Goal: Task Accomplishment & Management: Complete application form

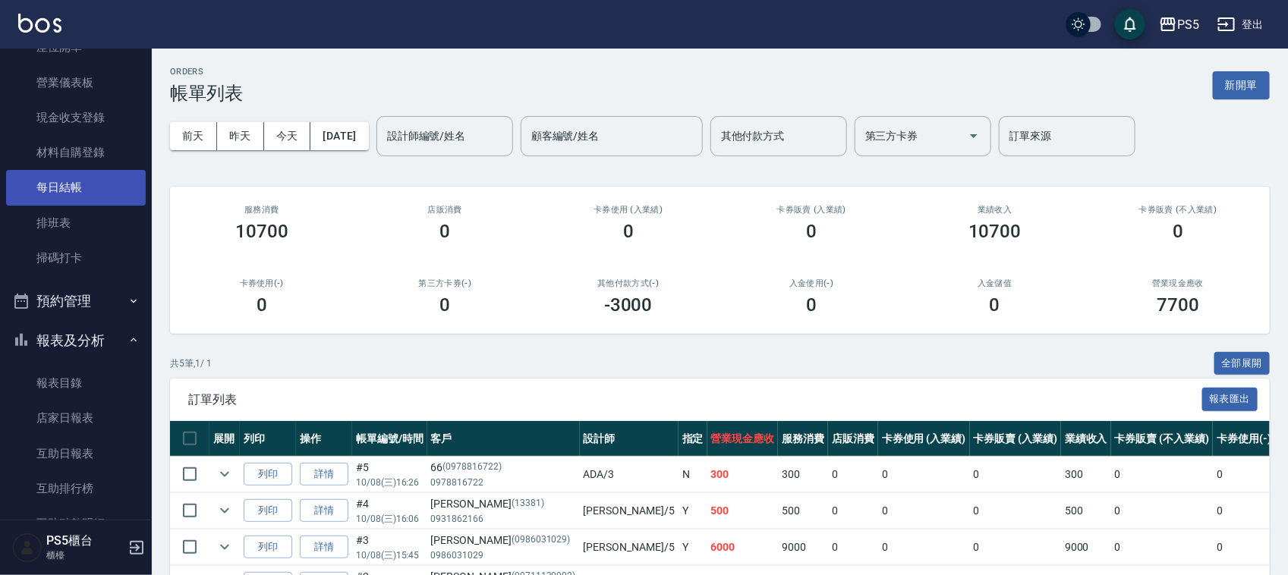
scroll to position [190, 0]
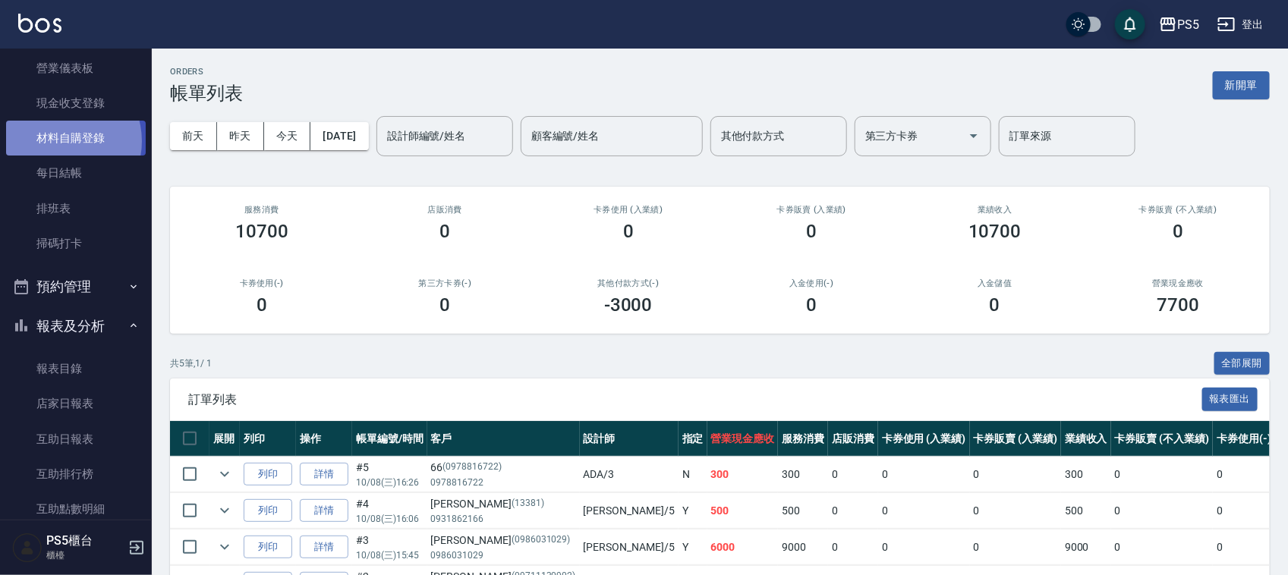
click at [61, 141] on link "材料自購登錄" at bounding box center [76, 138] width 140 height 35
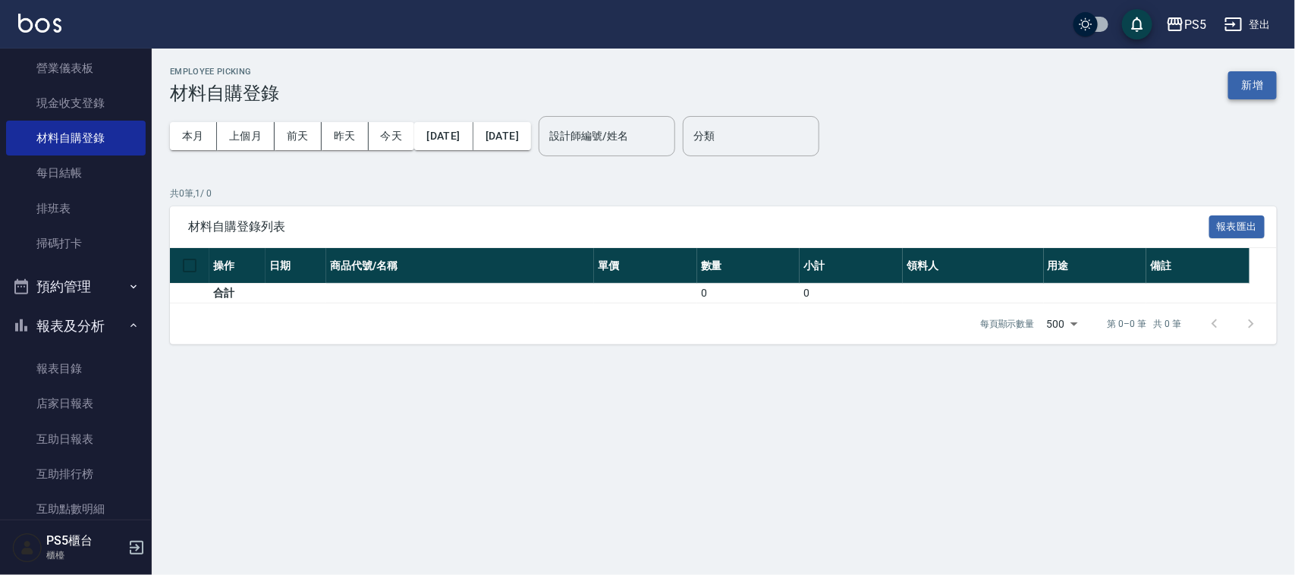
click at [1242, 89] on button "新增" at bounding box center [1253, 85] width 49 height 28
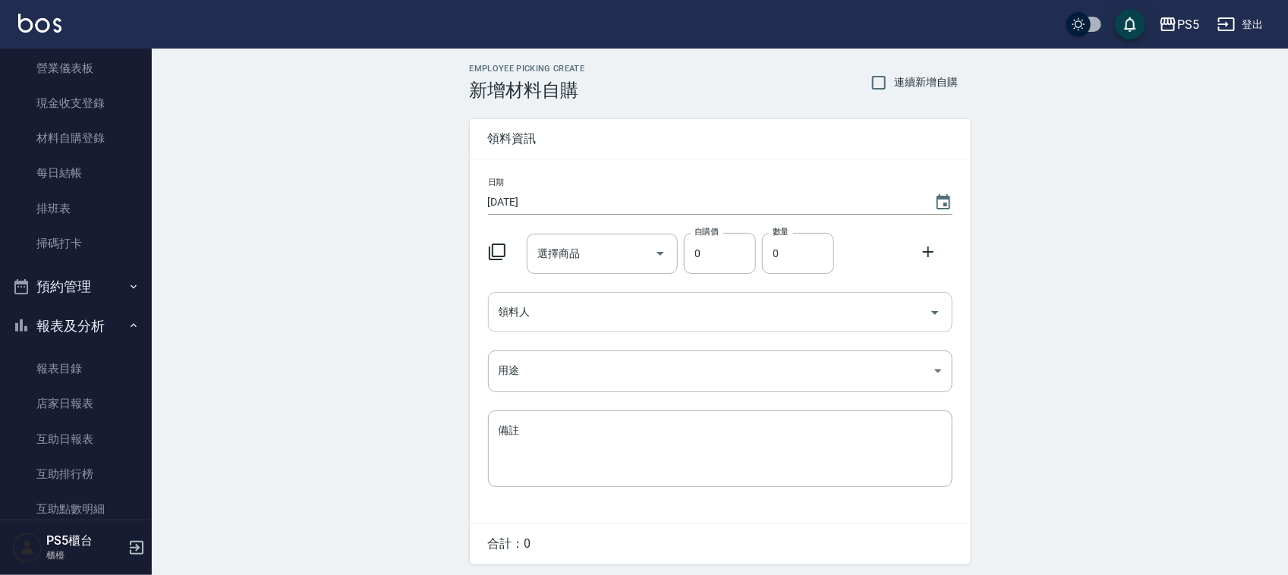
click at [588, 319] on input "領料人" at bounding box center [709, 312] width 428 height 27
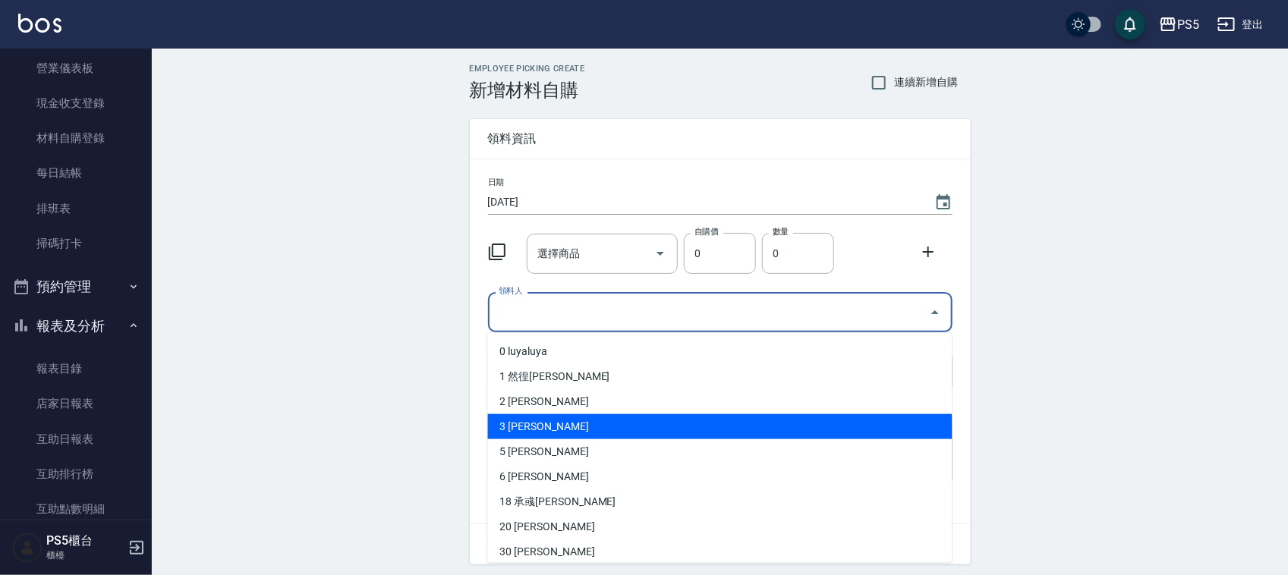
click at [559, 421] on li "3 [PERSON_NAME]" at bounding box center [720, 426] width 464 height 25
type input "[PERSON_NAME]"
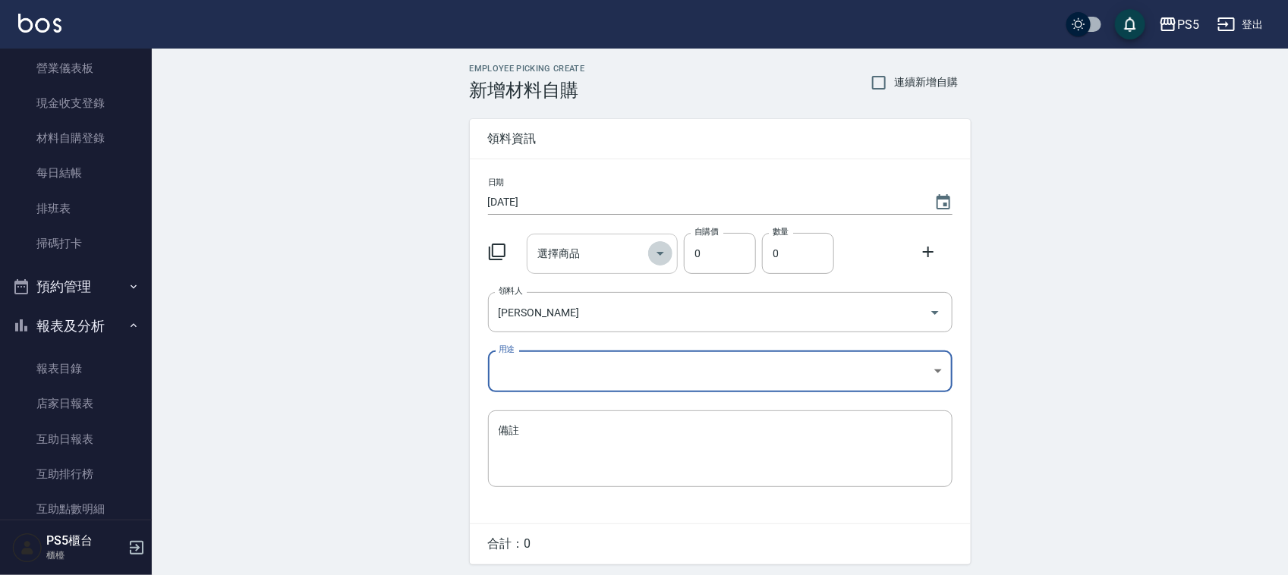
click at [656, 260] on icon "Open" at bounding box center [660, 253] width 18 height 18
click at [593, 258] on input "選擇商品" at bounding box center [590, 254] width 115 height 27
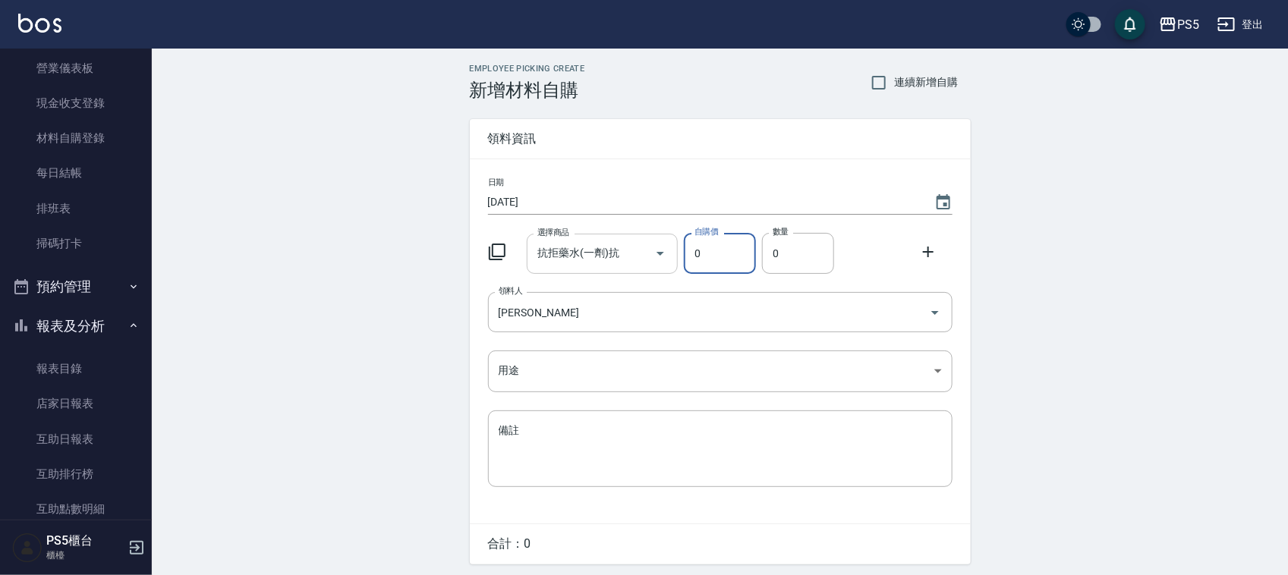
click at [662, 249] on icon "Open" at bounding box center [660, 253] width 18 height 18
click at [617, 249] on input "抗拒藥水(一劑)抗" at bounding box center [590, 254] width 115 height 27
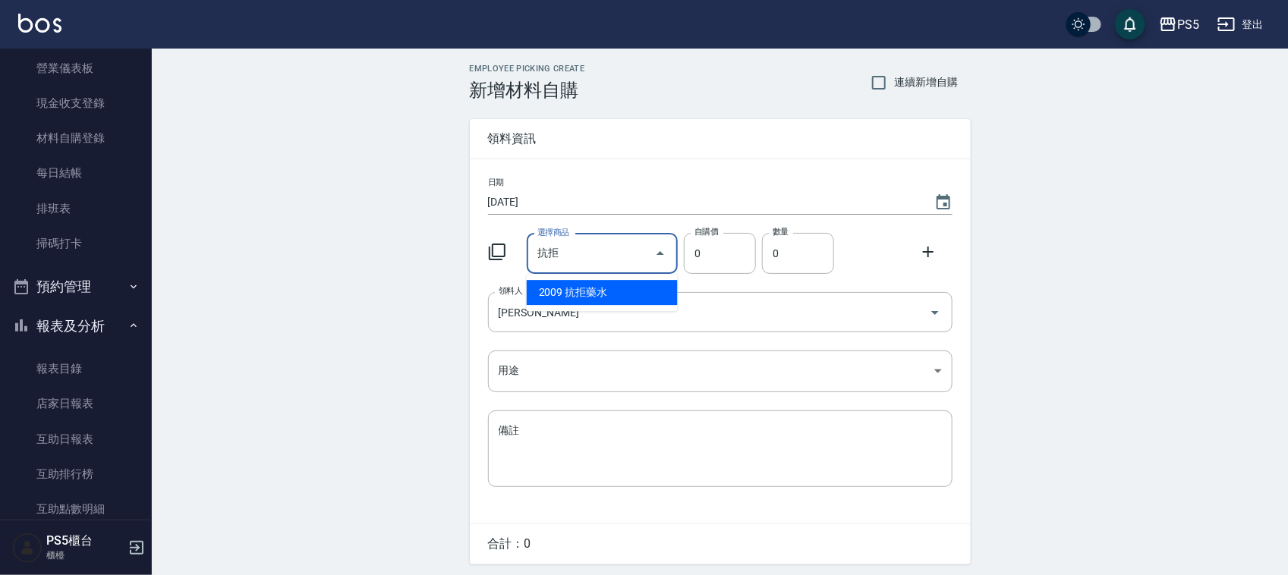
type input "抗"
type input "d"
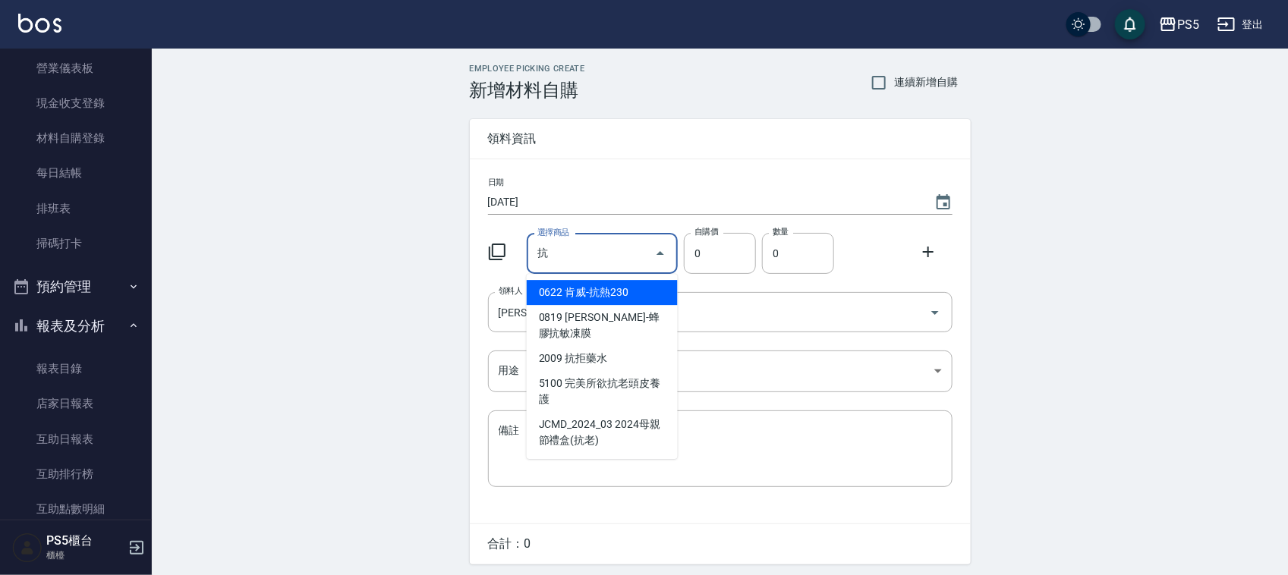
click at [596, 291] on li "0622 肯威-抗熱230" at bounding box center [602, 292] width 151 height 25
type input "肯威-抗熱230"
type input "380"
type input "1"
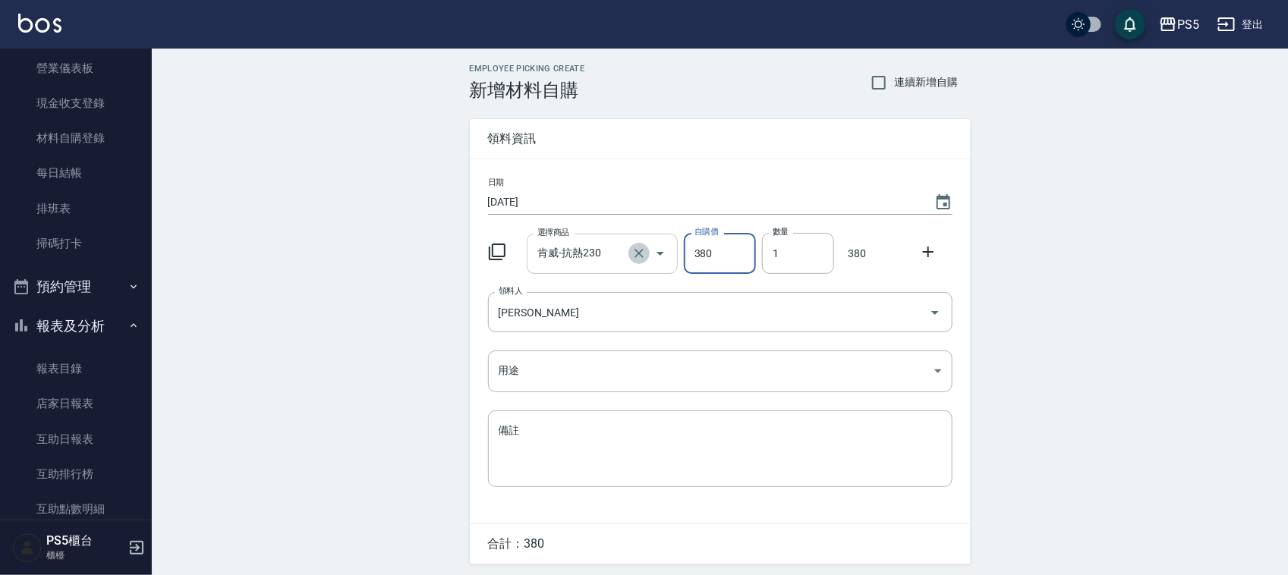
click at [640, 249] on icon "Clear" at bounding box center [638, 253] width 15 height 15
type input "0"
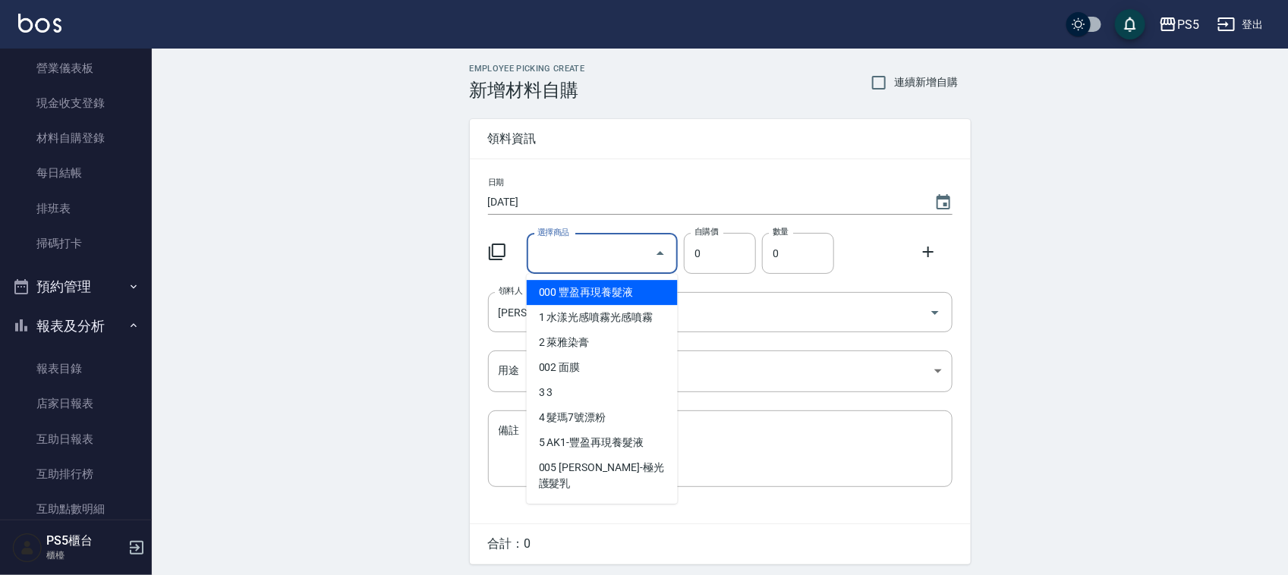
click at [608, 250] on input "選擇商品" at bounding box center [590, 254] width 115 height 27
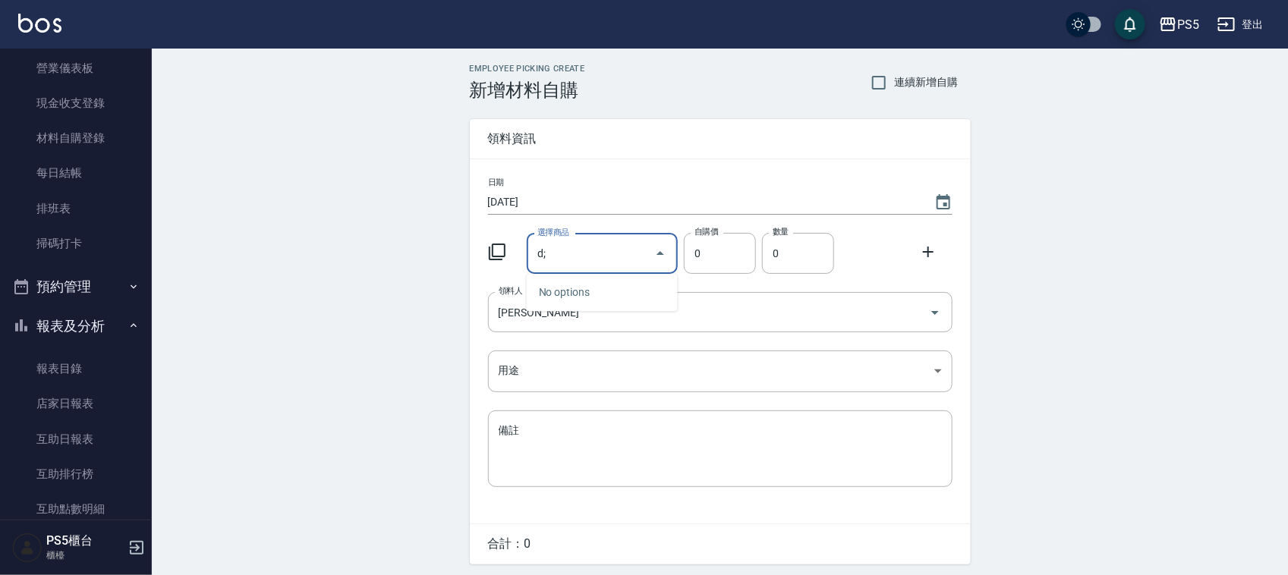
type input "d"
click at [661, 253] on icon "Close" at bounding box center [660, 253] width 8 height 4
type input "抗"
click at [273, 200] on div "Employee Picking Create 新增材料自購 連續新增自購 領料資訊 日期 [DATE] 選擇商品 抗 選擇商品 自購價 0 自購價 數量 0…" at bounding box center [720, 337] width 1136 height 577
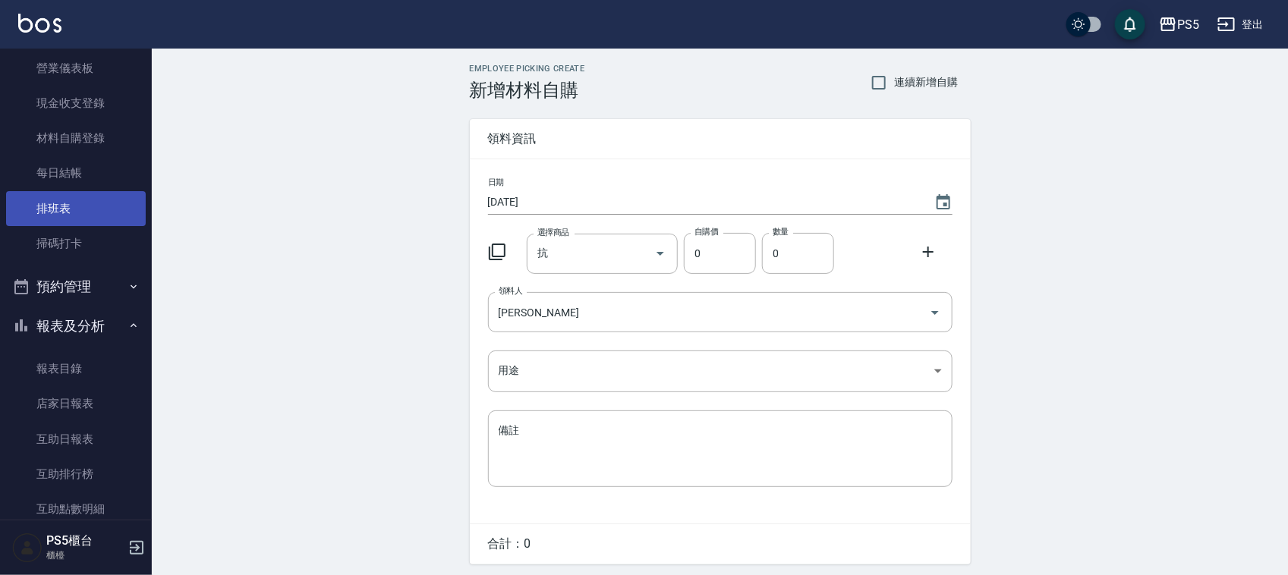
click at [72, 210] on link "排班表" at bounding box center [76, 208] width 140 height 35
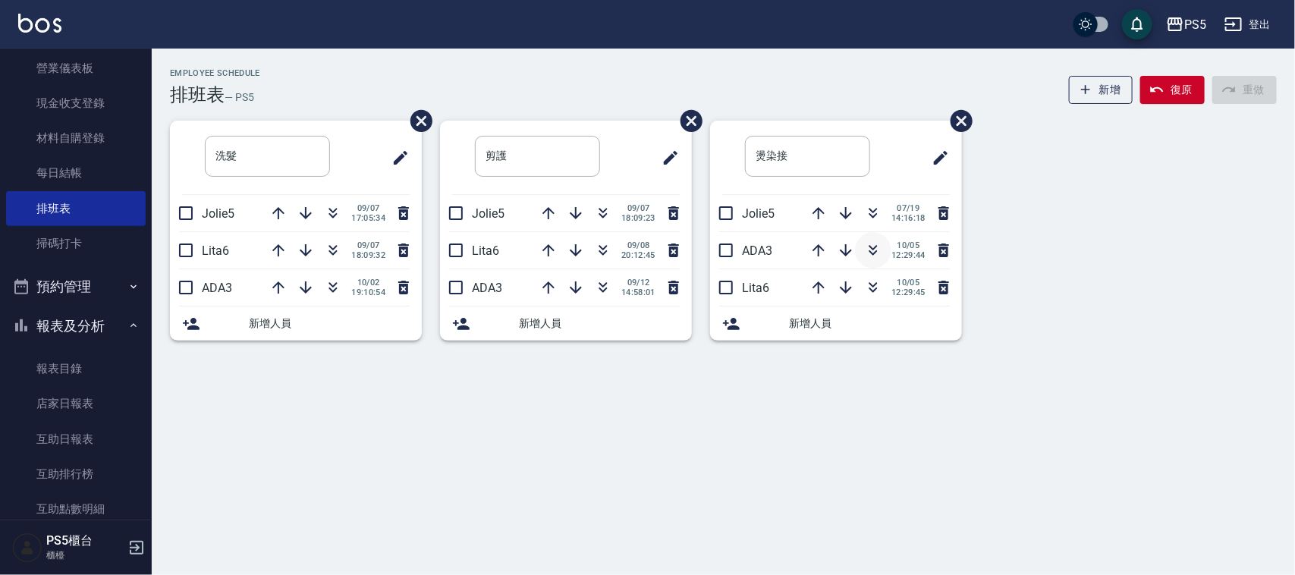
click at [867, 248] on icon "button" at bounding box center [873, 250] width 18 height 18
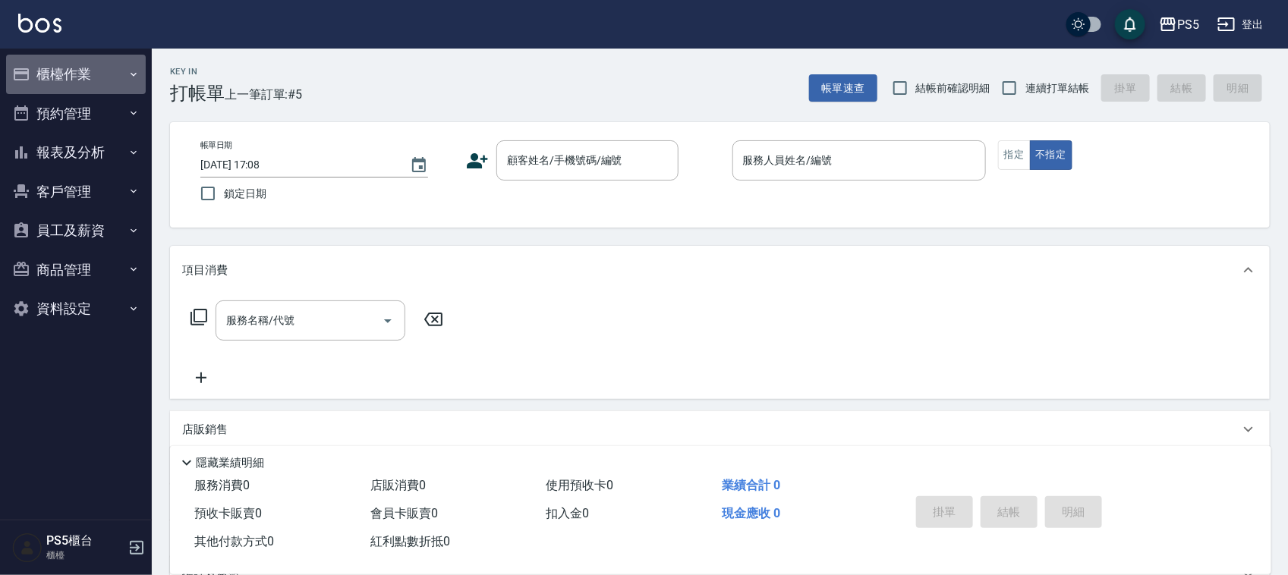
click at [99, 68] on button "櫃檯作業" at bounding box center [76, 74] width 140 height 39
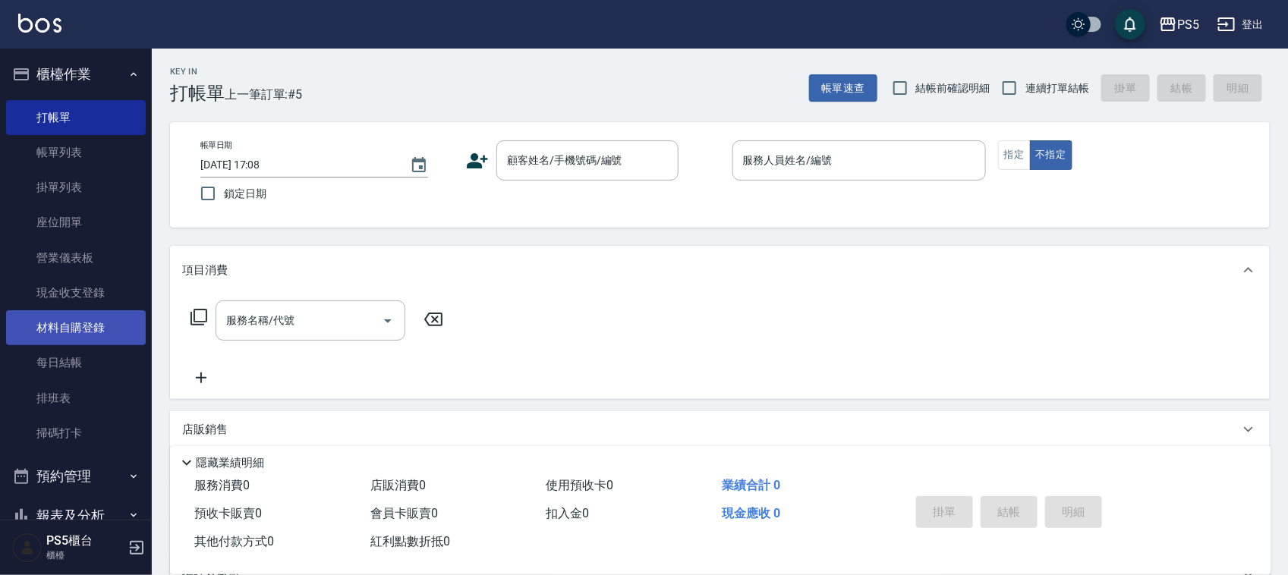
click at [70, 339] on link "材料自購登錄" at bounding box center [76, 327] width 140 height 35
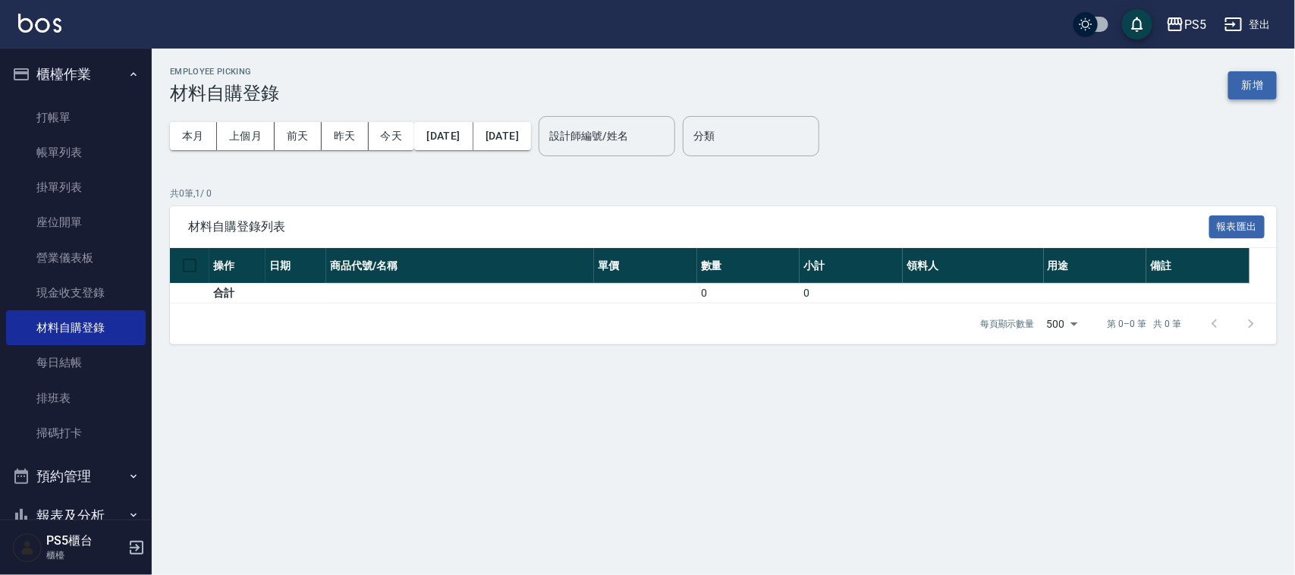
click at [1231, 82] on button "新增" at bounding box center [1253, 85] width 49 height 28
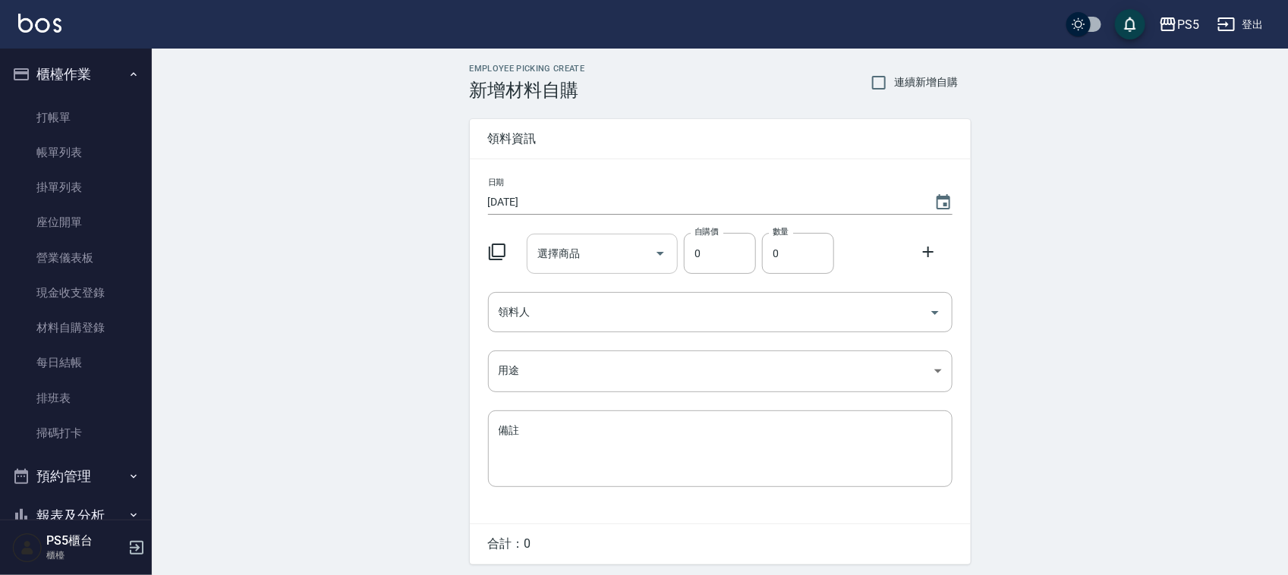
click at [597, 254] on input "選擇商品" at bounding box center [590, 254] width 115 height 27
click at [596, 244] on input "選擇商品" at bounding box center [590, 254] width 115 height 27
type input "燙"
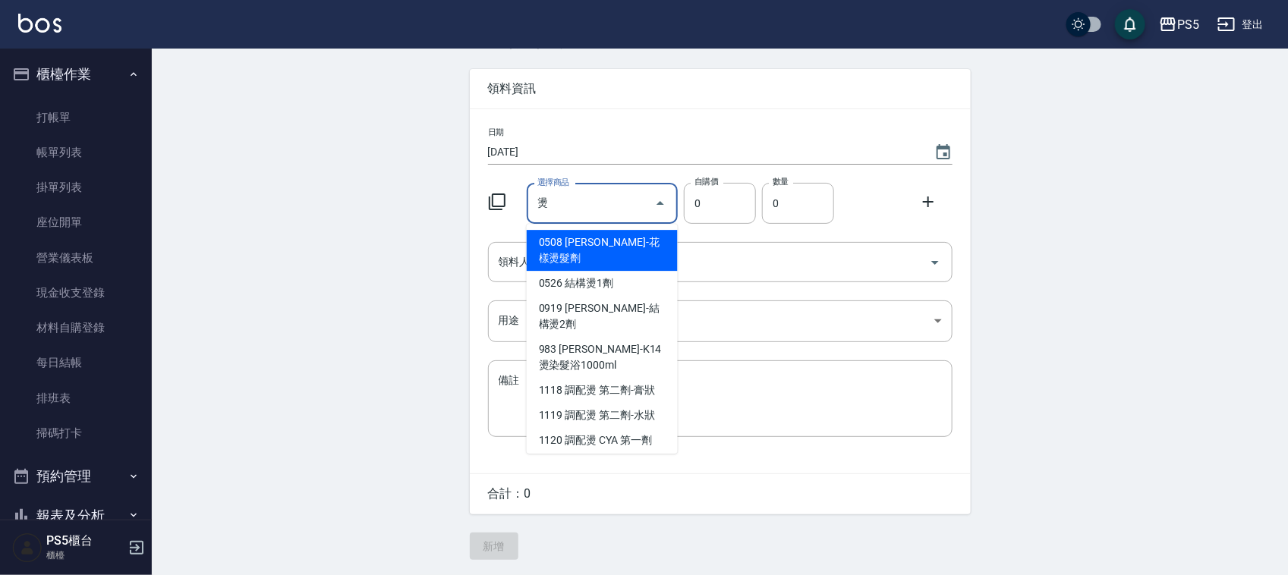
click at [601, 203] on input "燙" at bounding box center [590, 203] width 115 height 27
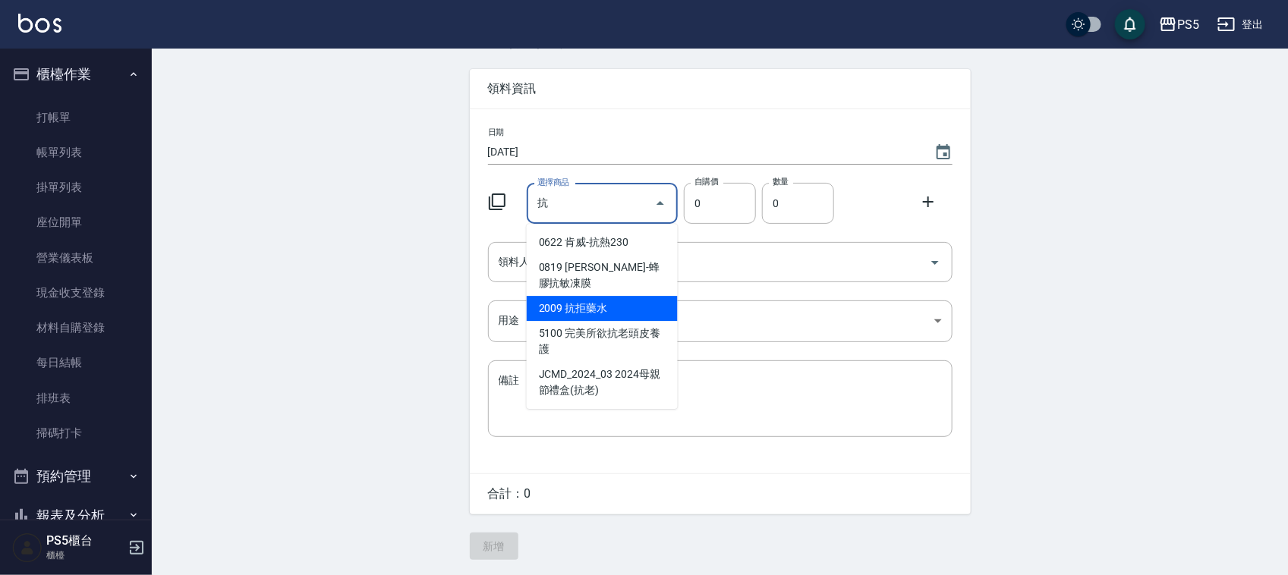
click at [554, 296] on li "2009 抗拒藥水" at bounding box center [602, 308] width 151 height 25
type input "抗拒藥水"
type input "180"
type input "1"
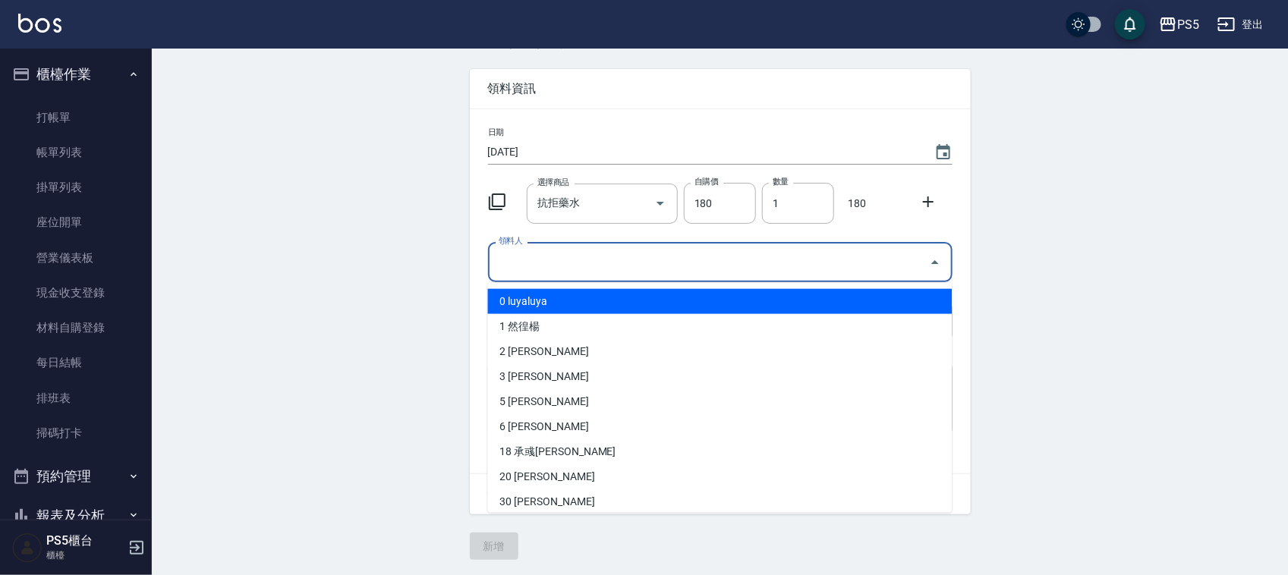
click at [570, 260] on input "領料人" at bounding box center [709, 262] width 428 height 27
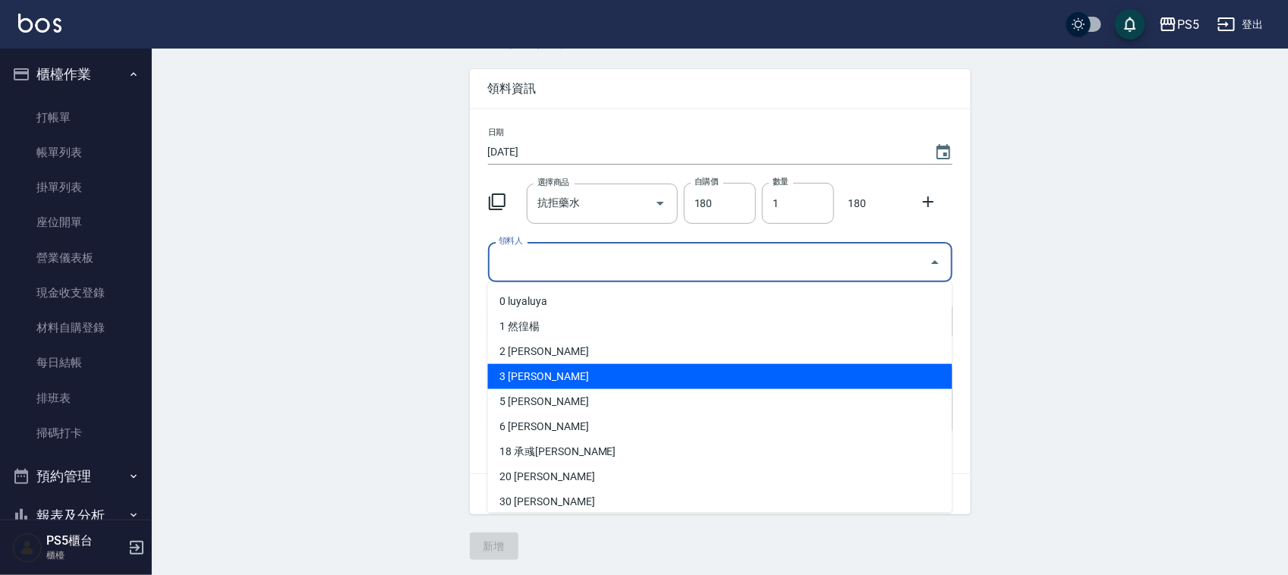
click at [514, 378] on li "3 [PERSON_NAME]" at bounding box center [720, 376] width 464 height 25
type input "[PERSON_NAME]"
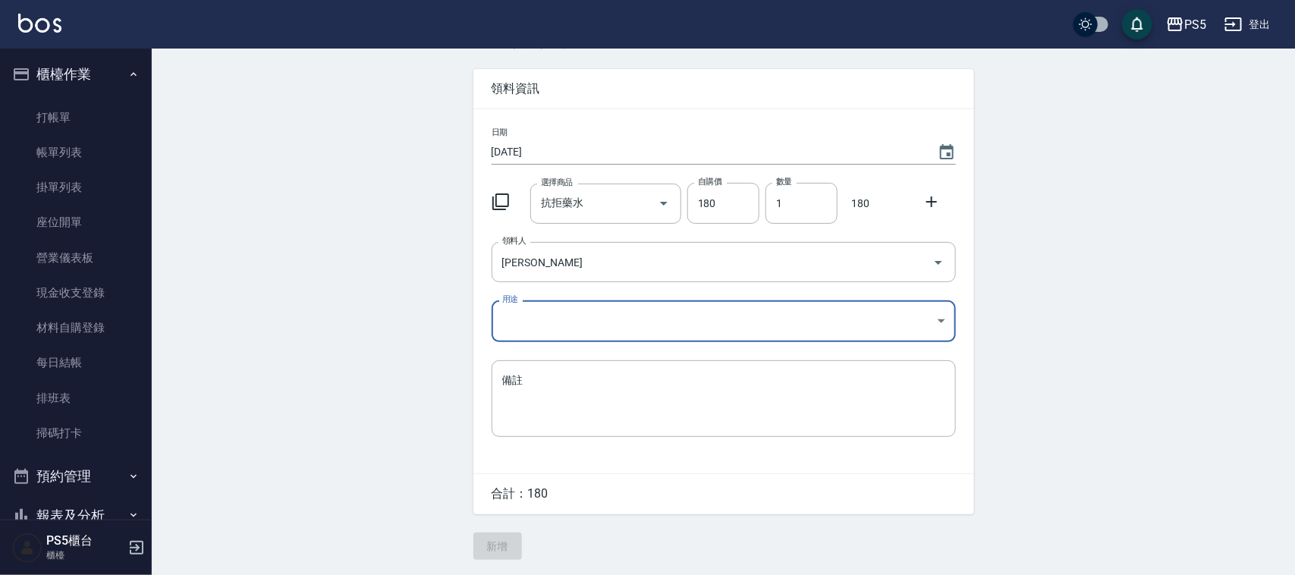
click at [583, 317] on body "PS5 登出 櫃檯作業 打帳單 帳單列表 掛單列表 座位開單 營業儀表板 現金收支登錄 材料自購登錄 每日結帳 排班表 掃碼打卡 預約管理 預約管理 單日預約…" at bounding box center [647, 262] width 1295 height 625
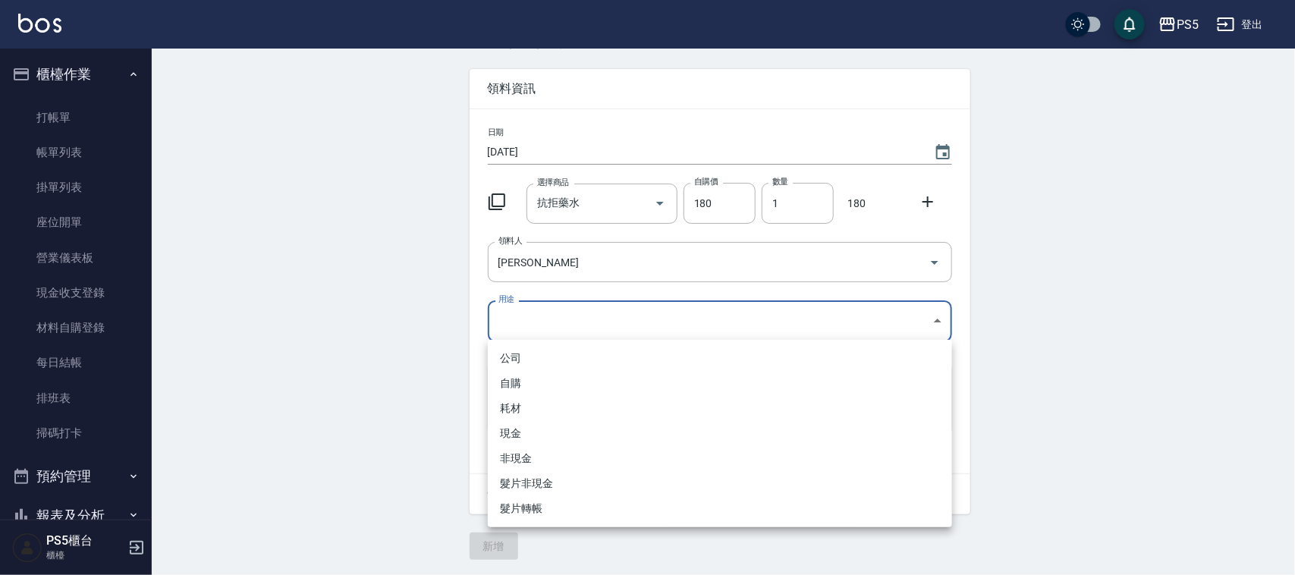
click at [520, 381] on li "自購" at bounding box center [720, 383] width 464 height 25
type input "自購"
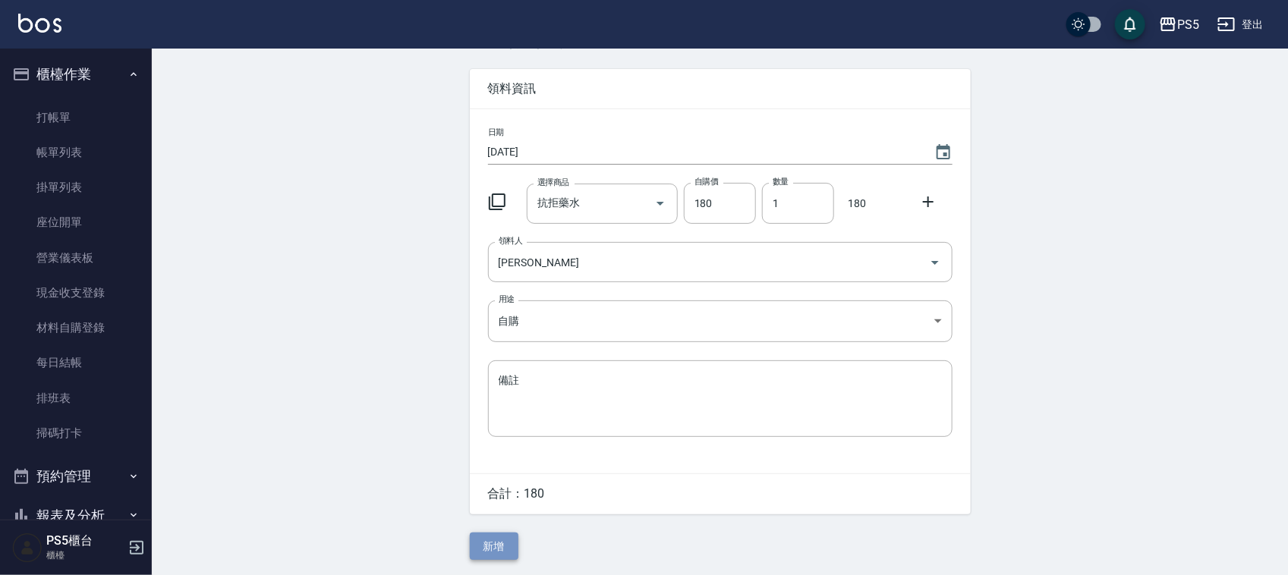
click at [499, 556] on button "新增" at bounding box center [494, 547] width 49 height 28
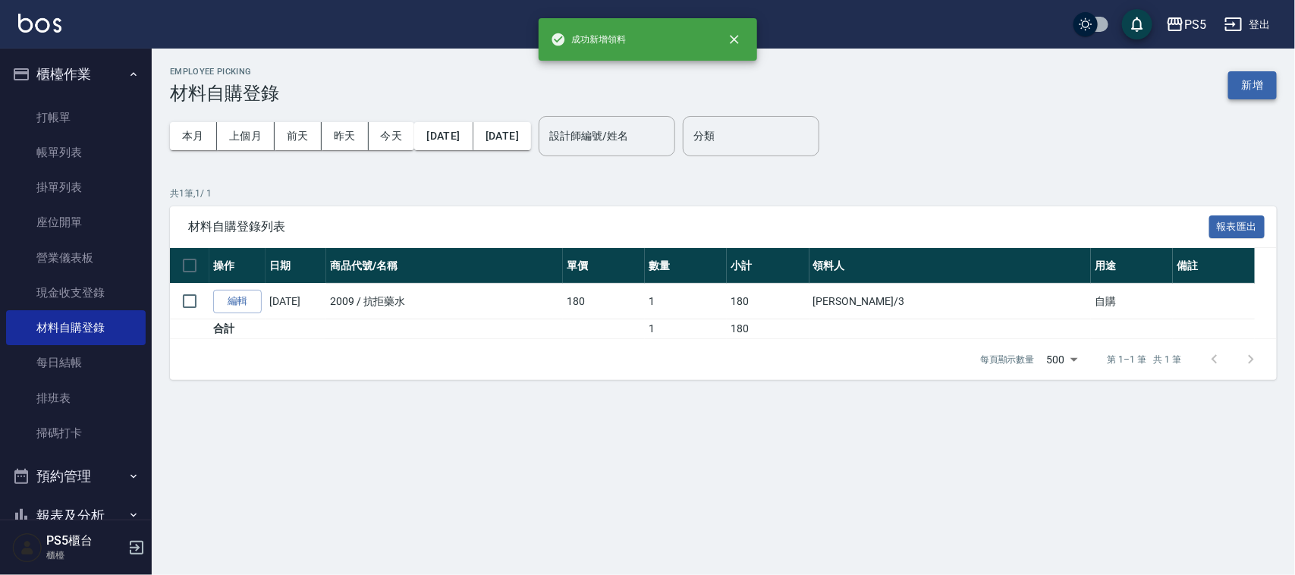
click at [1257, 76] on button "新增" at bounding box center [1253, 85] width 49 height 28
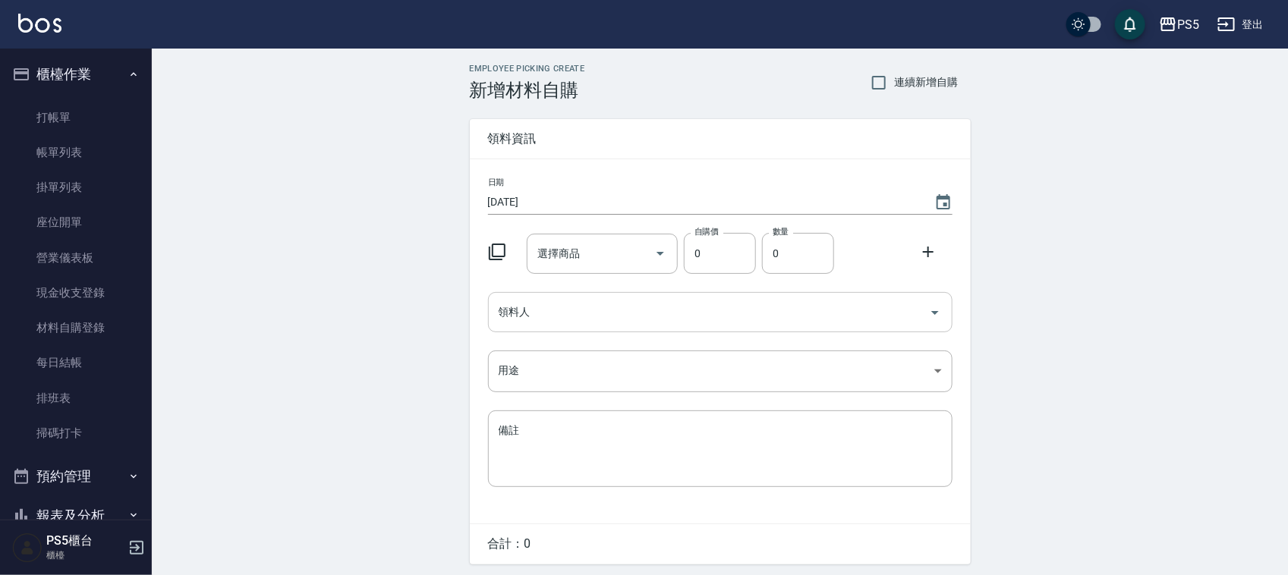
click at [596, 313] on input "領料人" at bounding box center [709, 312] width 428 height 27
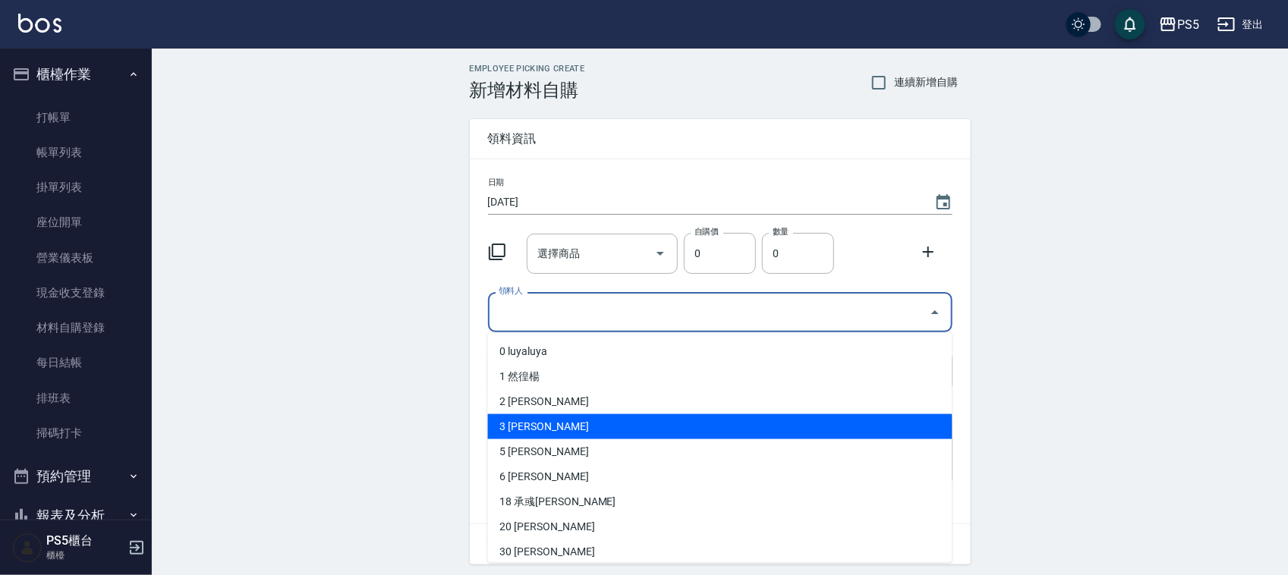
click at [530, 429] on li "3 [PERSON_NAME]" at bounding box center [720, 426] width 464 height 25
type input "[PERSON_NAME]"
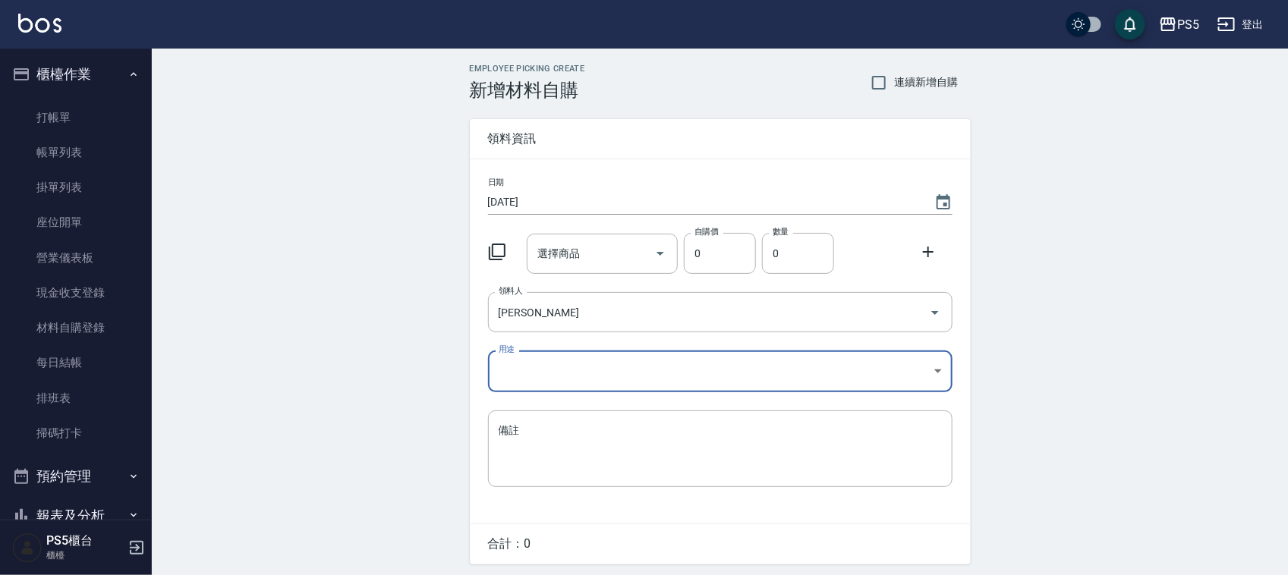
click at [522, 366] on body "PS5 登出 櫃檯作業 打帳單 帳單列表 掛單列表 座位開單 營業儀表板 現金收支登錄 材料自購登錄 每日結帳 排班表 掃碼打卡 預約管理 預約管理 單日預約…" at bounding box center [644, 312] width 1288 height 625
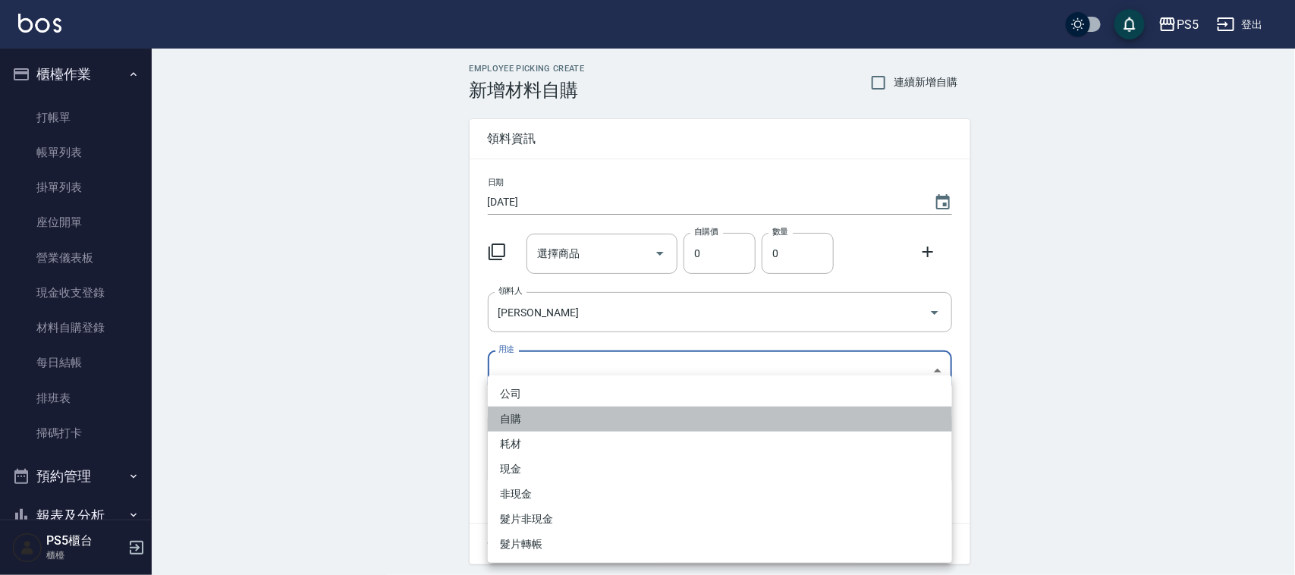
click at [524, 418] on li "自購" at bounding box center [720, 419] width 464 height 25
type input "自購"
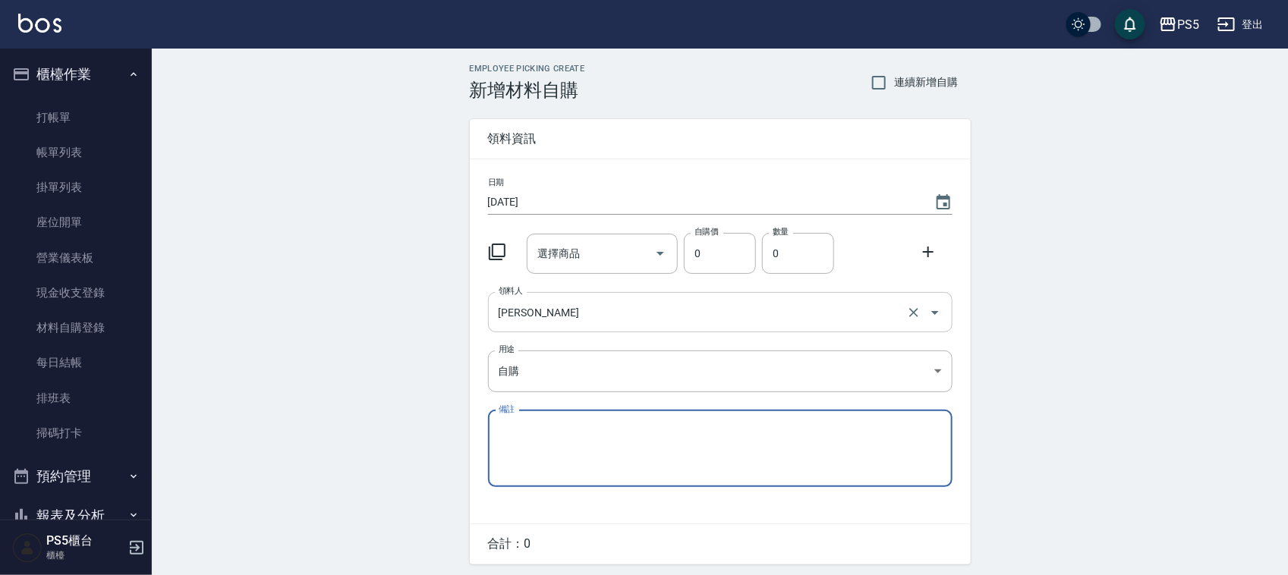
click at [931, 307] on icon "Open" at bounding box center [935, 313] width 18 height 18
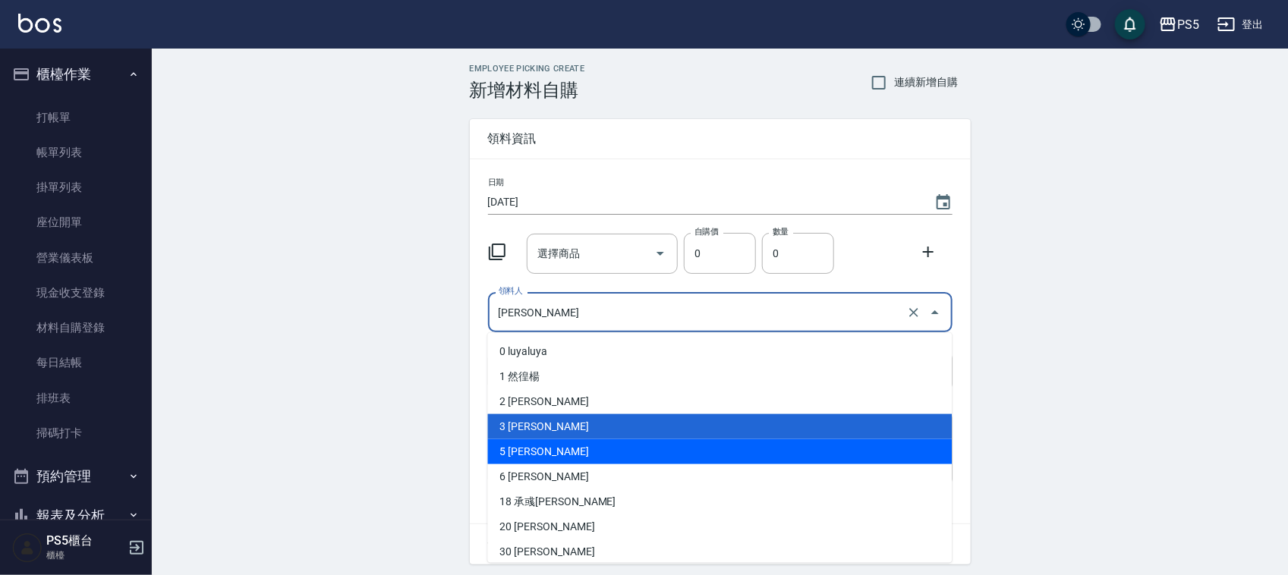
click at [514, 452] on li "5 [PERSON_NAME]" at bounding box center [720, 451] width 464 height 25
type input "林杏霞"
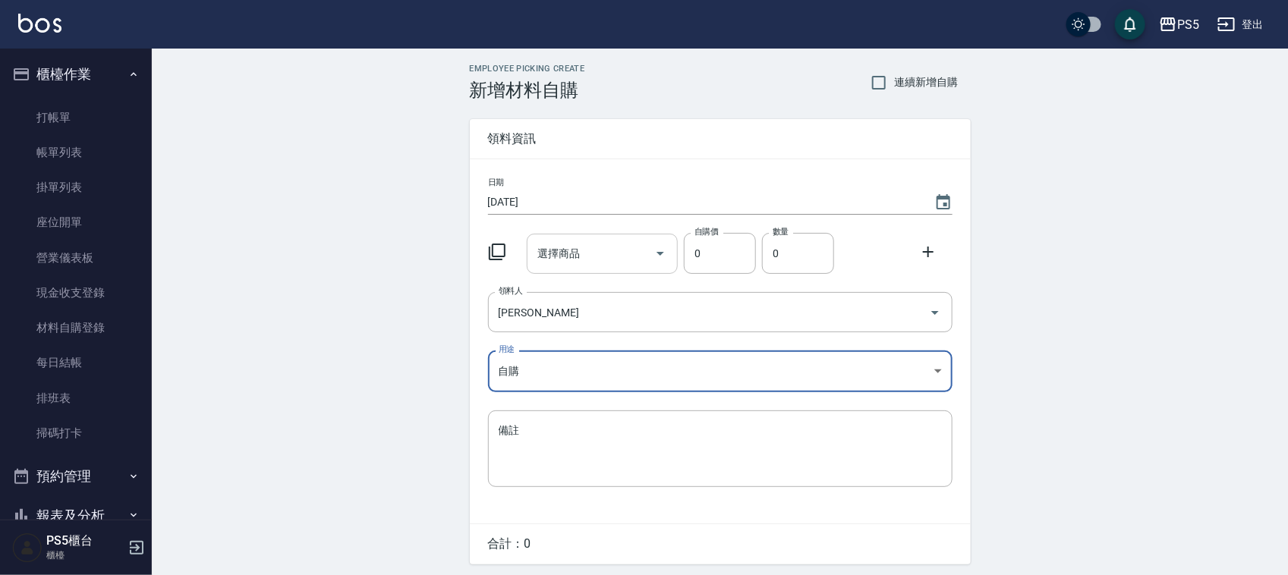
click at [598, 254] on input "選擇商品" at bounding box center [590, 254] width 115 height 27
type input "5"
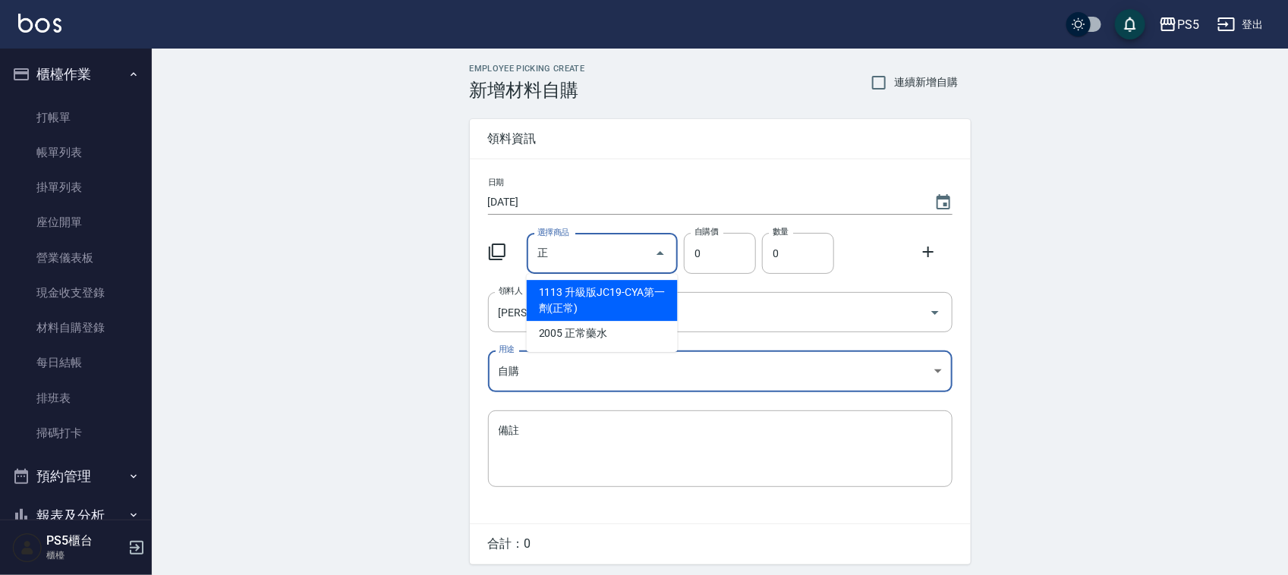
click at [545, 308] on li "1113 升級版JC19-CYA第一劑(正常)" at bounding box center [602, 300] width 151 height 41
type input "升級版JC19-CYA第一劑(正常)"
type input "220"
type input "1"
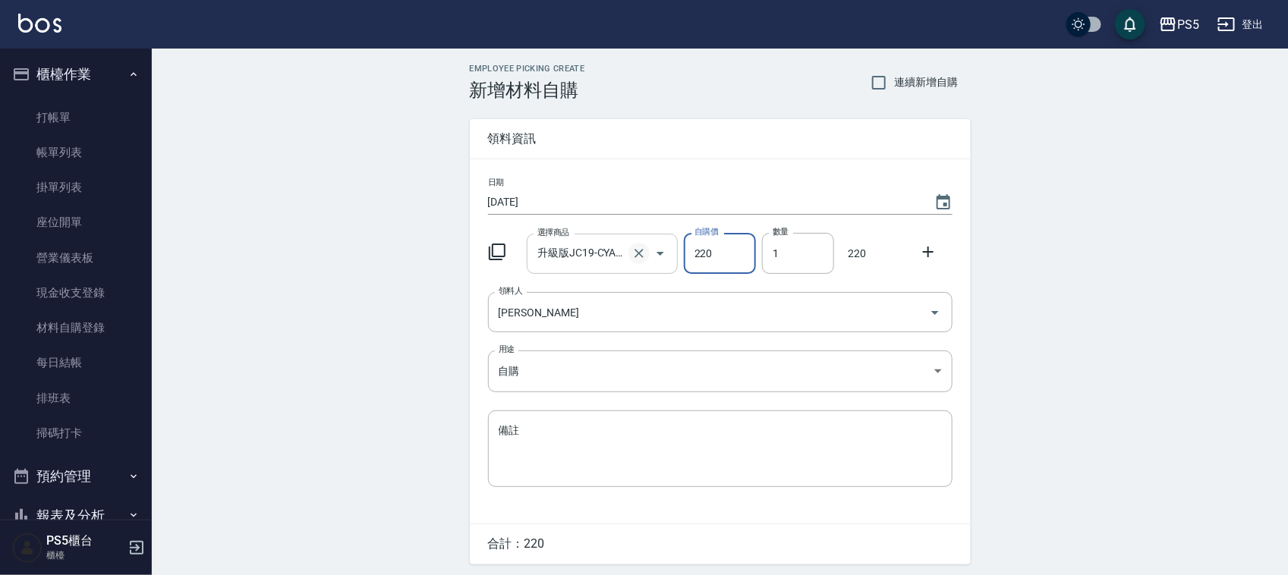
click at [643, 249] on icon "Clear" at bounding box center [638, 253] width 15 height 15
type input "0"
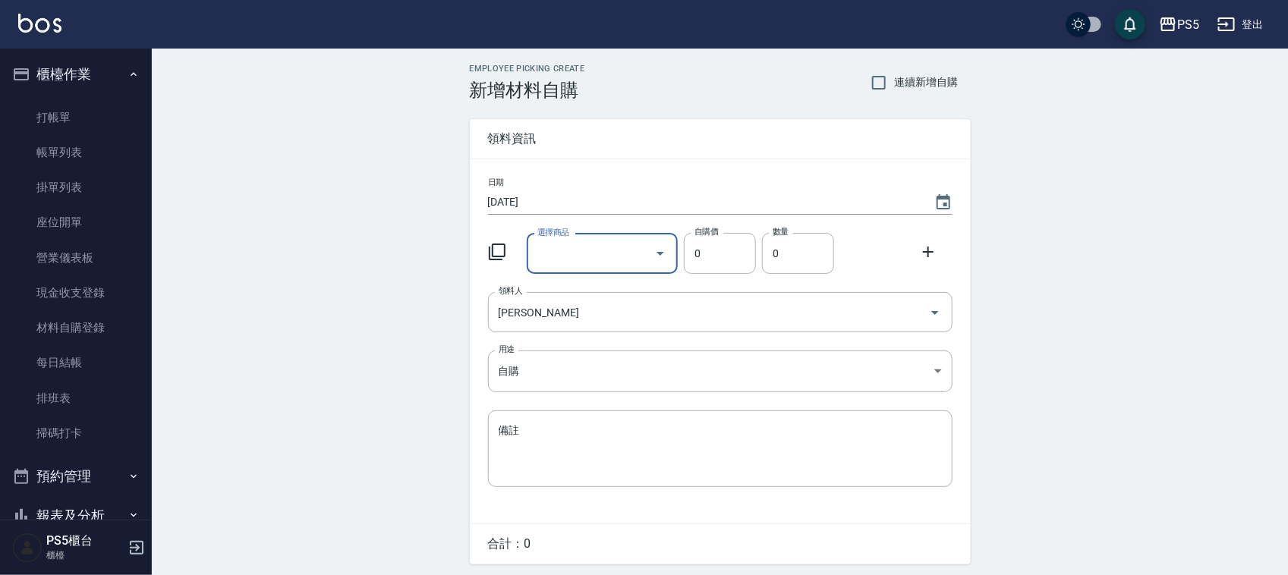
click at [615, 250] on input "選擇商品" at bounding box center [590, 254] width 115 height 27
type input "5"
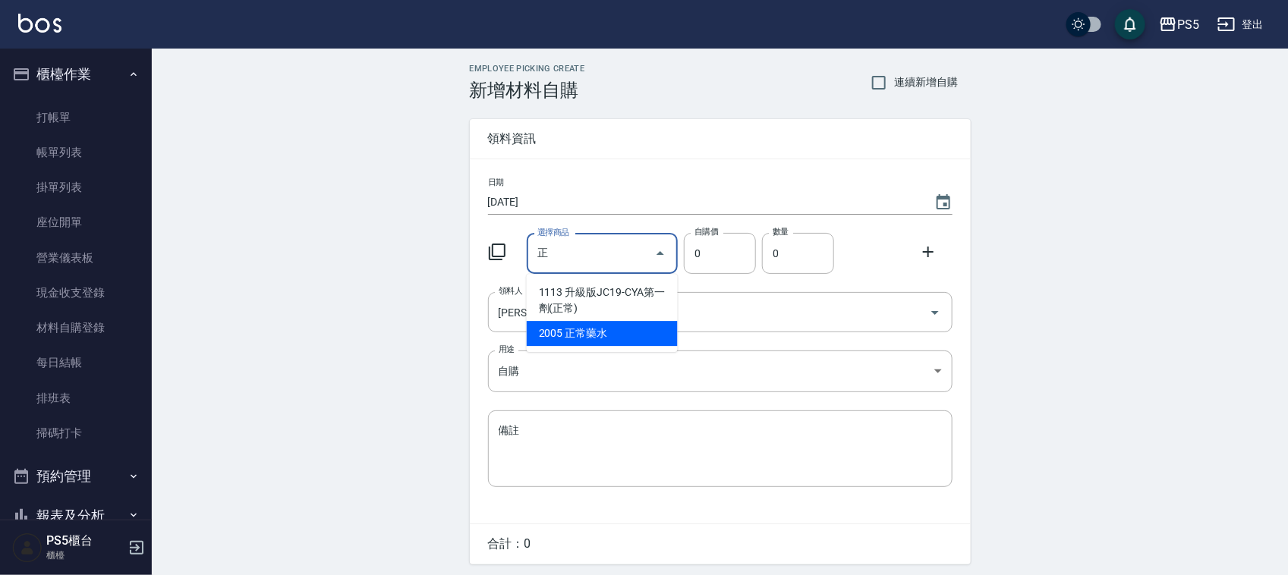
click at [550, 338] on li "2005 正常藥水" at bounding box center [602, 333] width 151 height 25
type input "正常藥水"
type input "180"
type input "1"
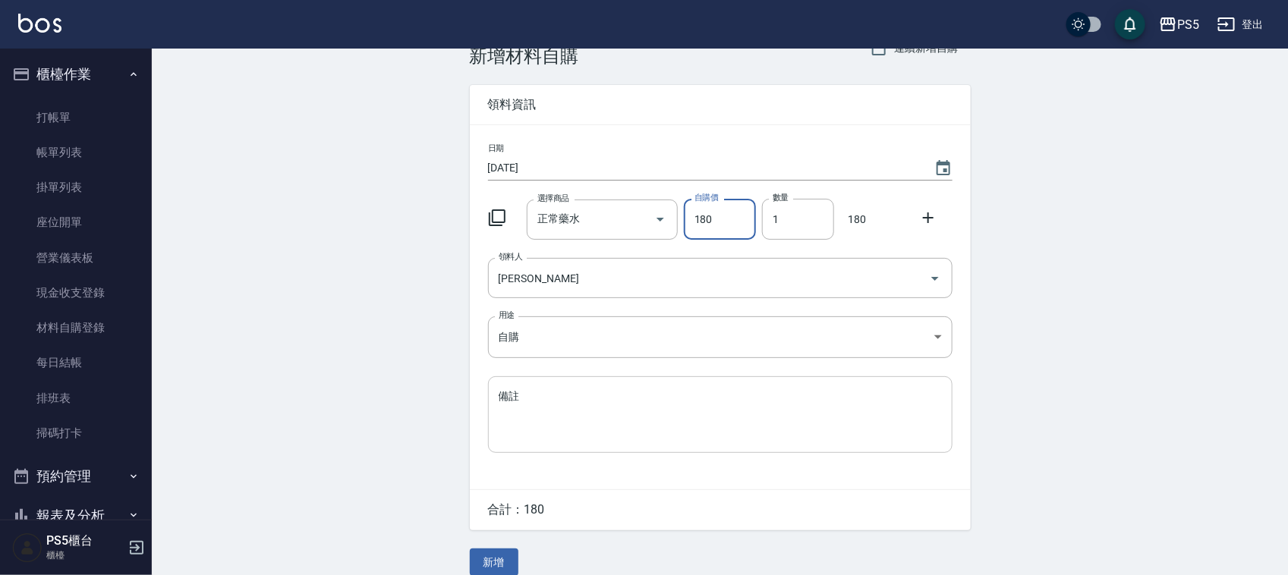
scroll to position [52, 0]
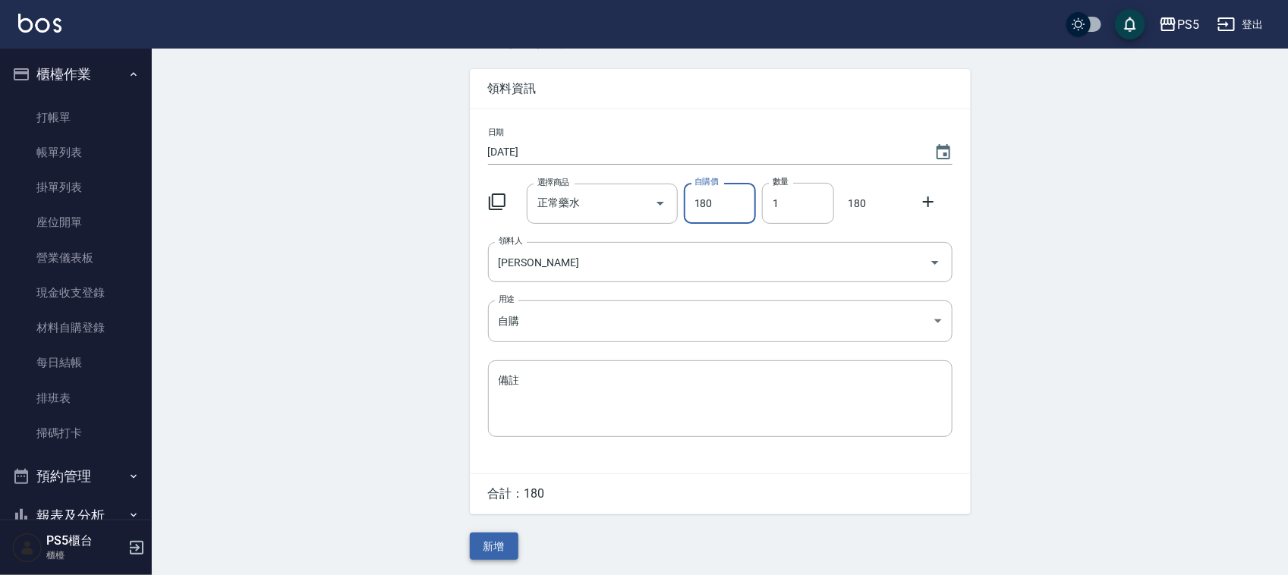
click at [497, 546] on button "新增" at bounding box center [494, 547] width 49 height 28
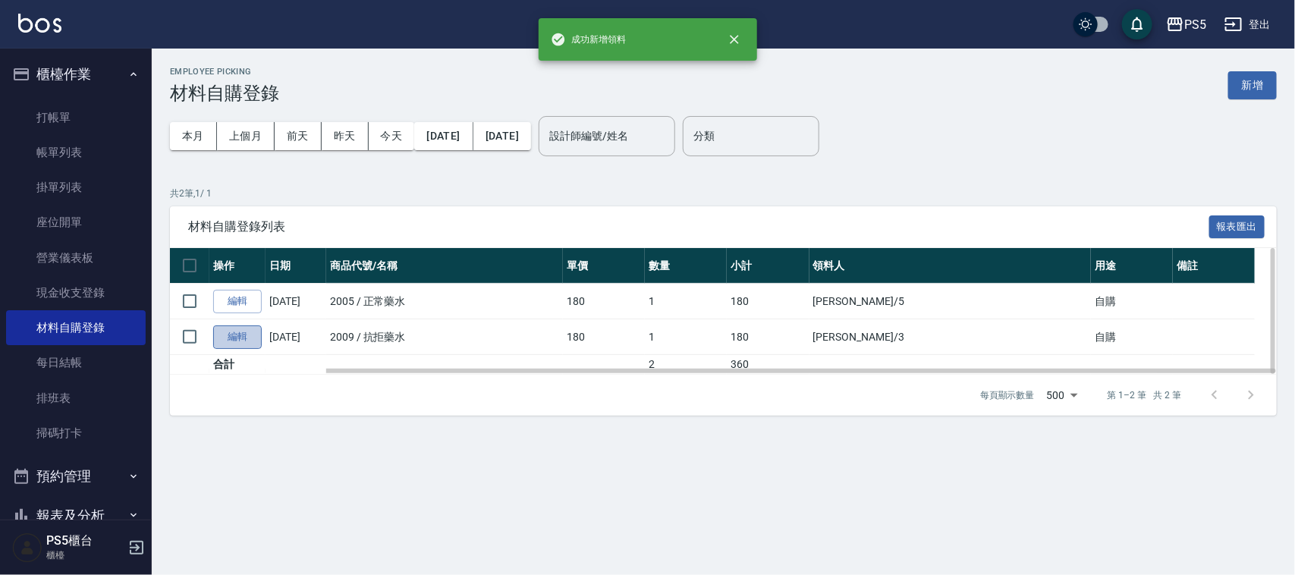
click at [238, 335] on link "編輯" at bounding box center [237, 338] width 49 height 24
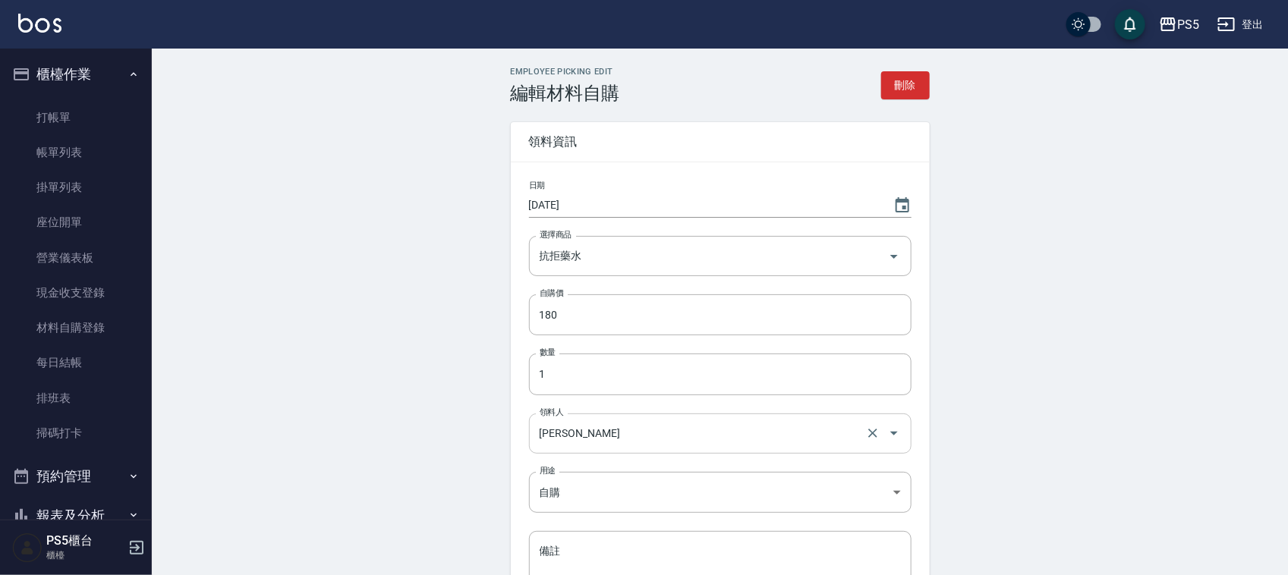
click at [601, 427] on input "[PERSON_NAME]" at bounding box center [699, 433] width 326 height 27
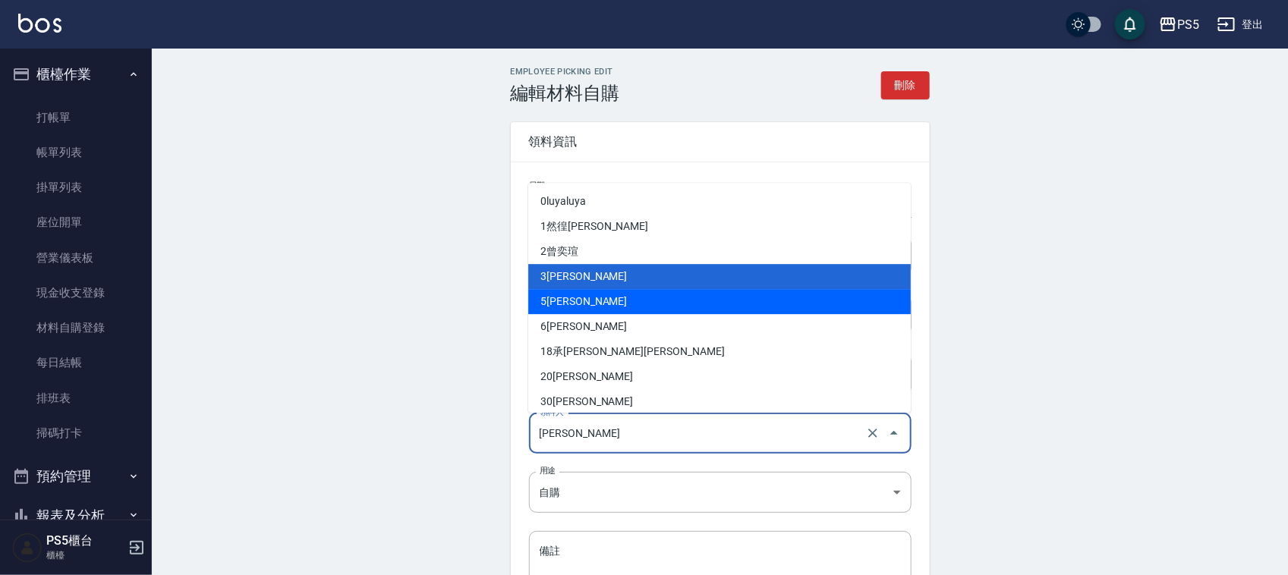
click at [574, 298] on li "5 [PERSON_NAME]" at bounding box center [719, 301] width 382 height 25
type input "林杏霞"
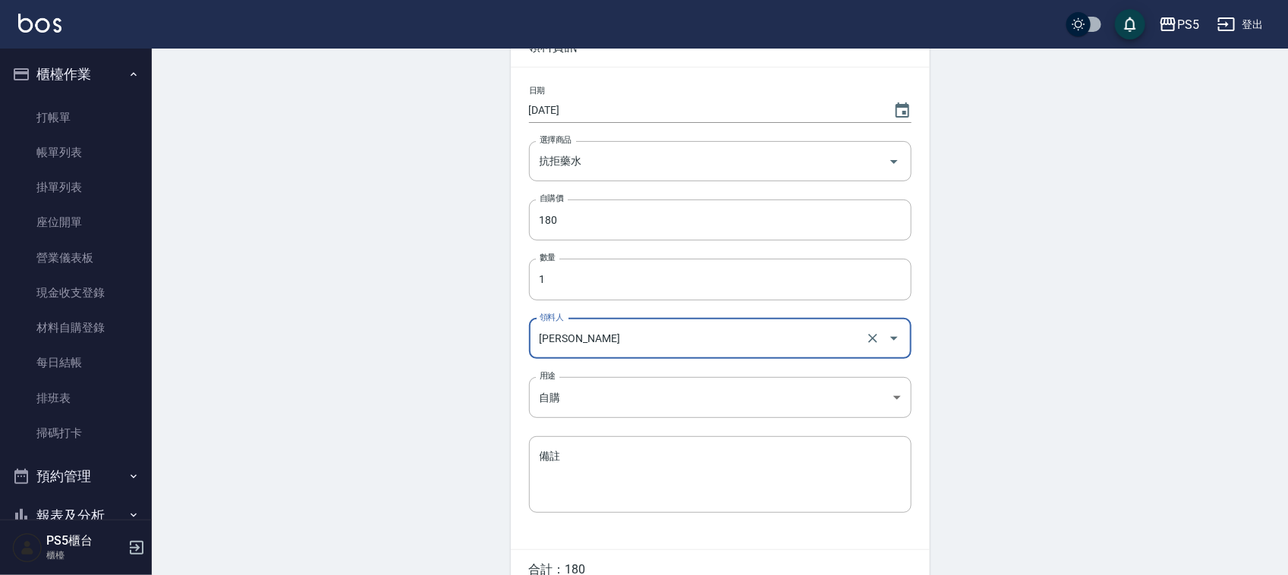
scroll to position [175, 0]
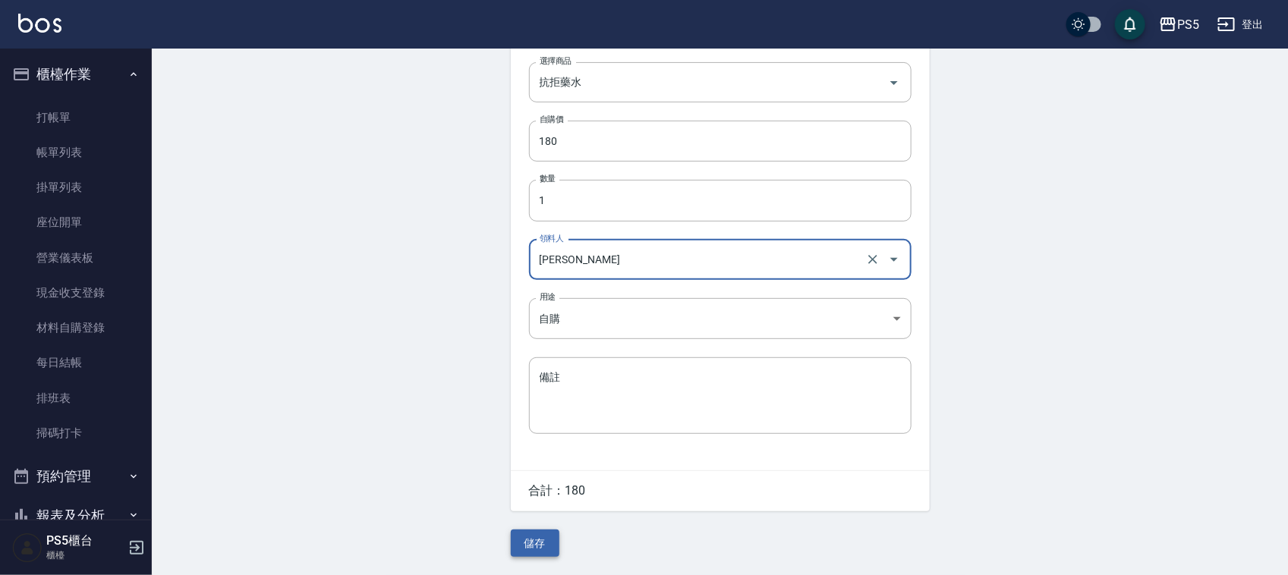
click at [536, 543] on button "儲存" at bounding box center [535, 544] width 49 height 28
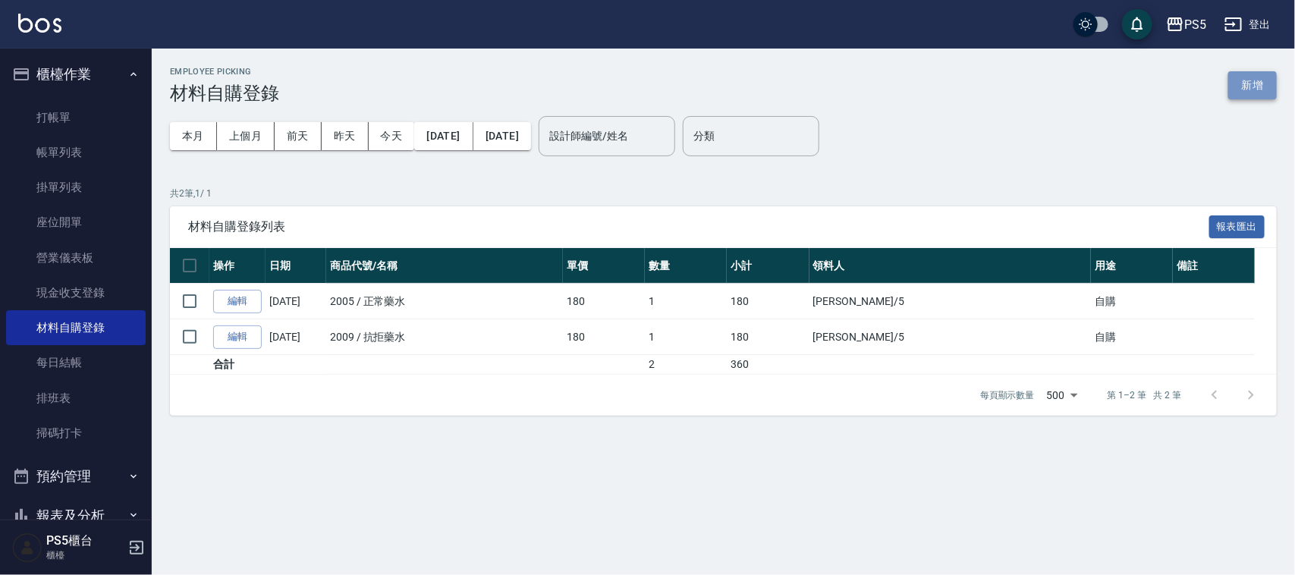
click at [1273, 93] on button "新增" at bounding box center [1253, 85] width 49 height 28
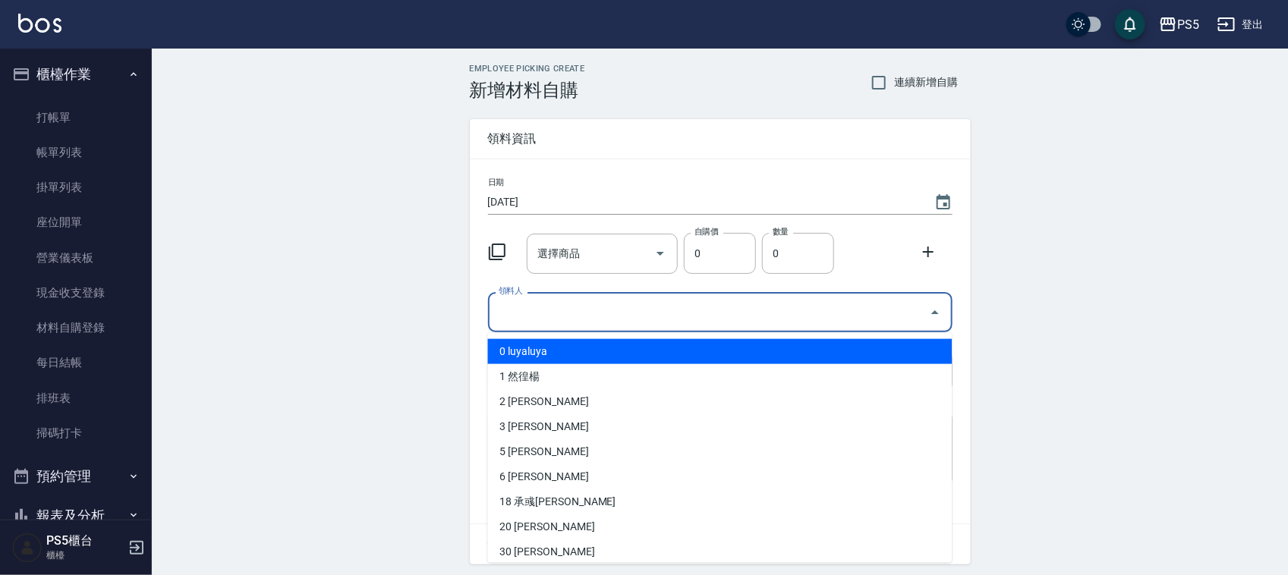
click at [525, 320] on input "領料人" at bounding box center [709, 312] width 428 height 27
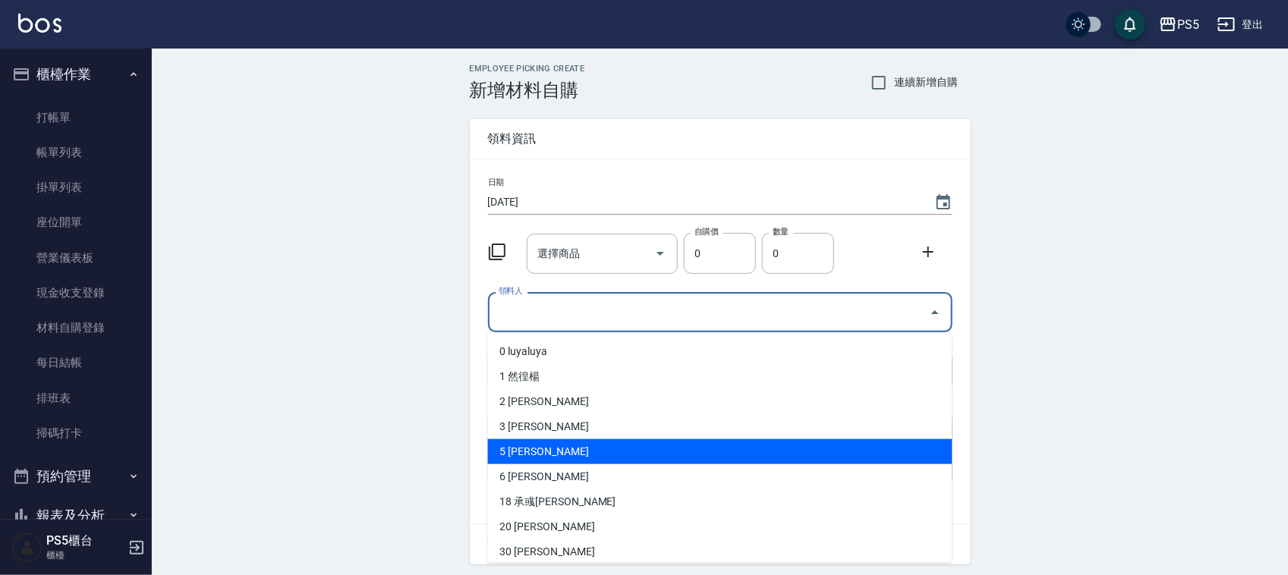
click at [508, 453] on li "5 [PERSON_NAME]" at bounding box center [720, 451] width 464 height 25
type input "林杏霞"
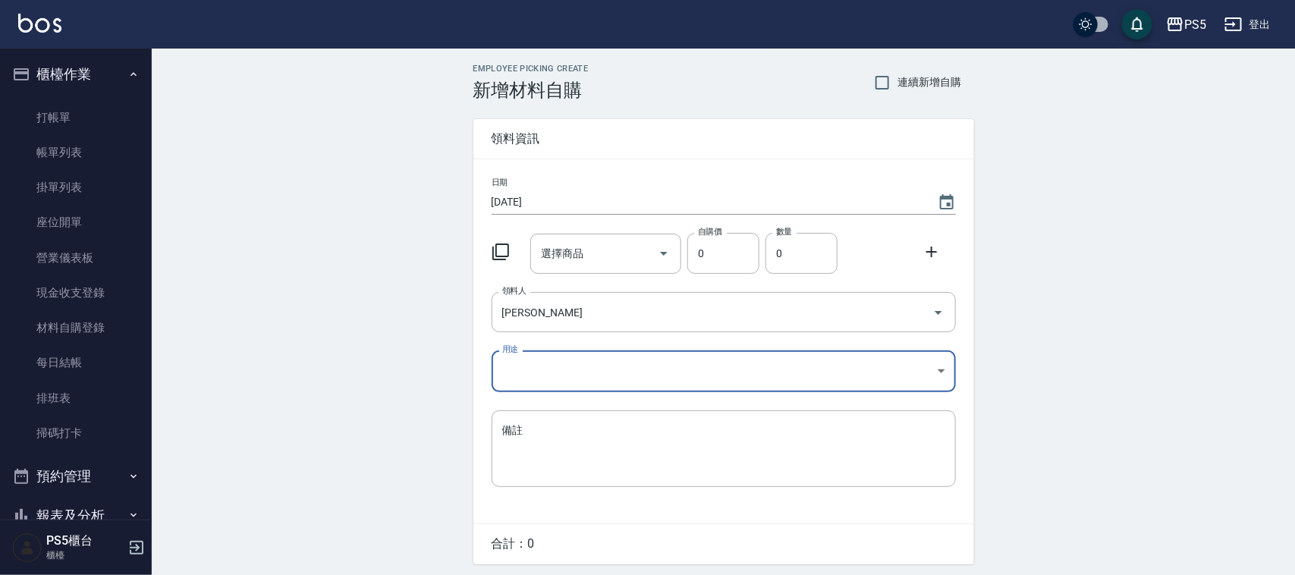
click at [524, 376] on body "PS5 登出 櫃檯作業 打帳單 帳單列表 掛單列表 座位開單 營業儀表板 現金收支登錄 材料自購登錄 每日結帳 排班表 掃碼打卡 預約管理 預約管理 單日預約…" at bounding box center [647, 312] width 1295 height 625
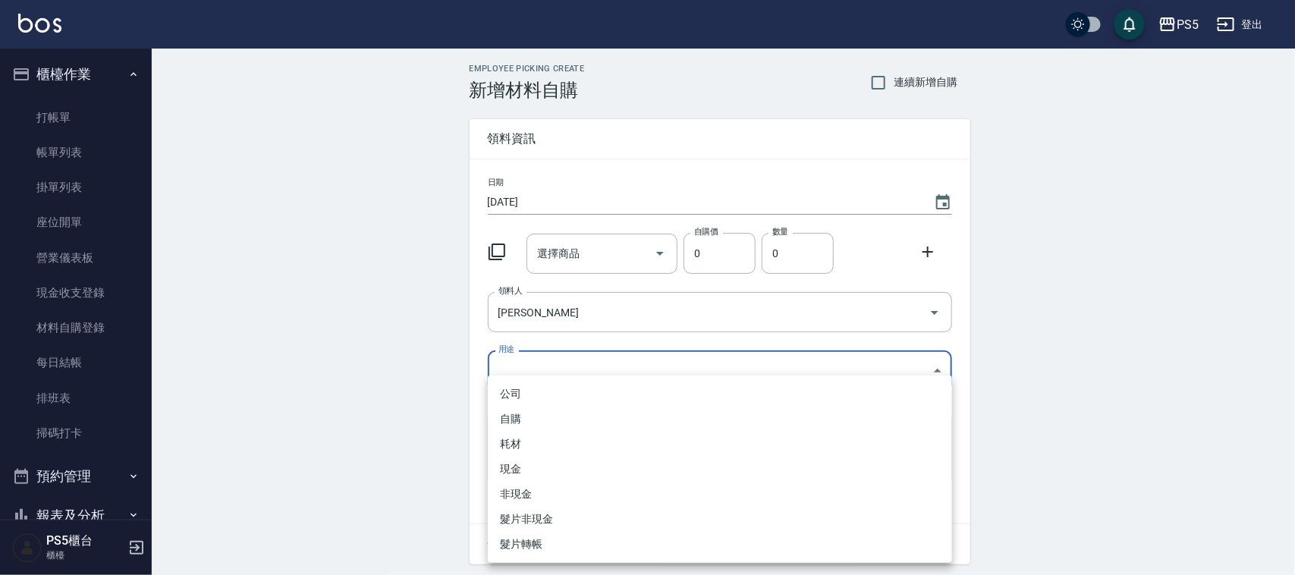
click at [510, 419] on li "自購" at bounding box center [720, 419] width 464 height 25
type input "自購"
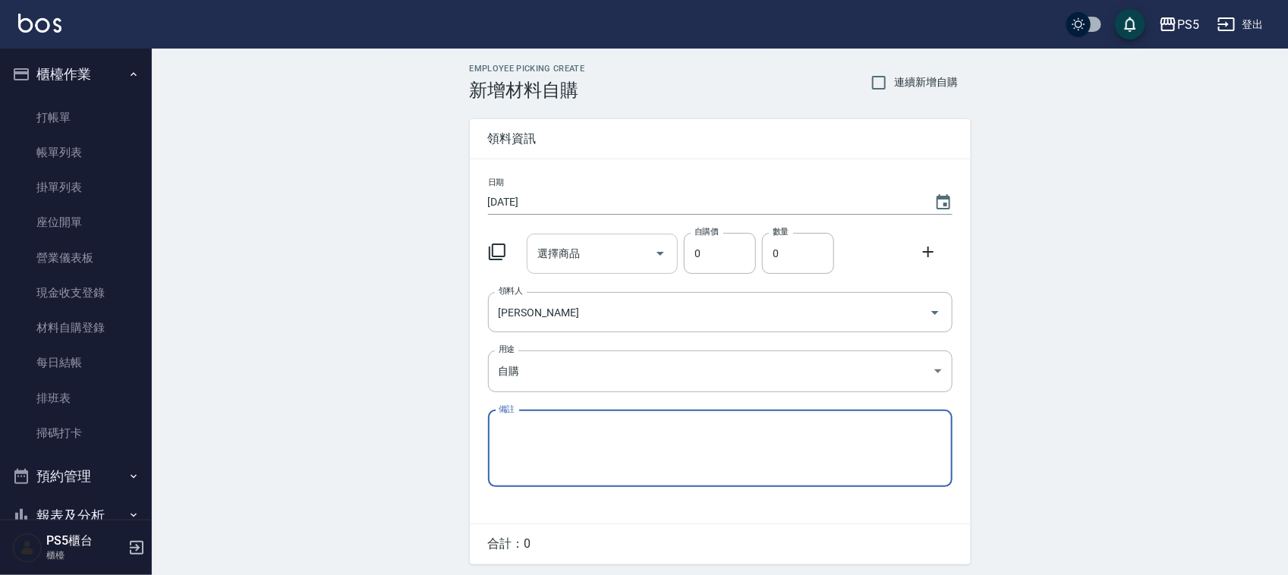
click at [593, 249] on input "選擇商品" at bounding box center [590, 254] width 115 height 27
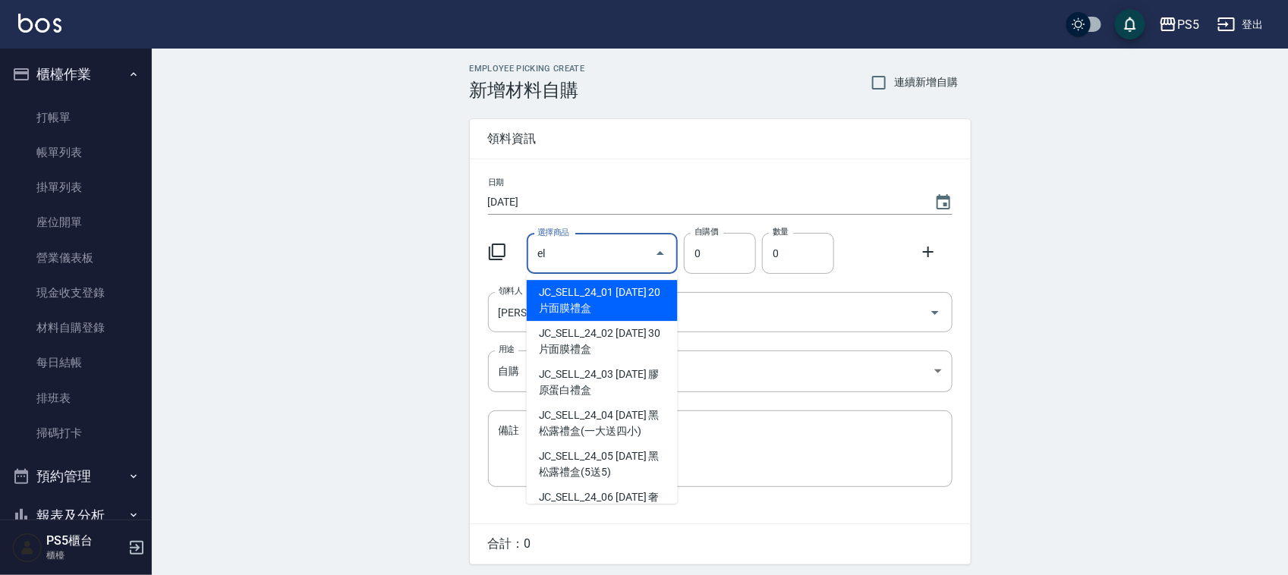
type input "e"
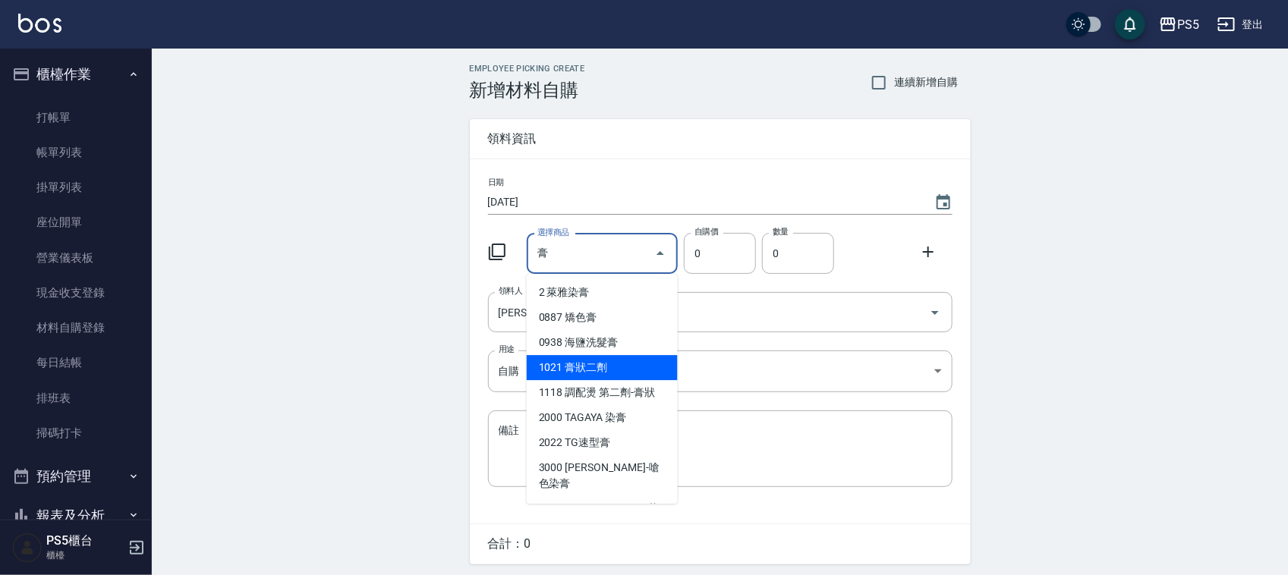
click at [589, 361] on li "1021 膏狀二劑" at bounding box center [602, 367] width 151 height 25
type input "膏狀二劑"
type input "150"
type input "1"
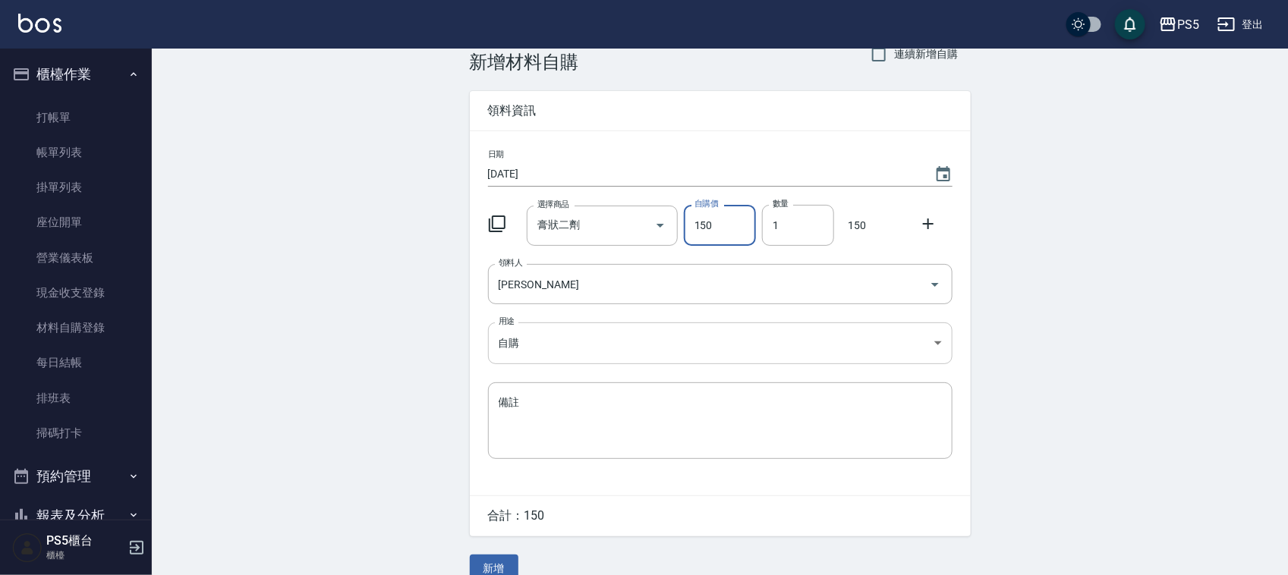
scroll to position [52, 0]
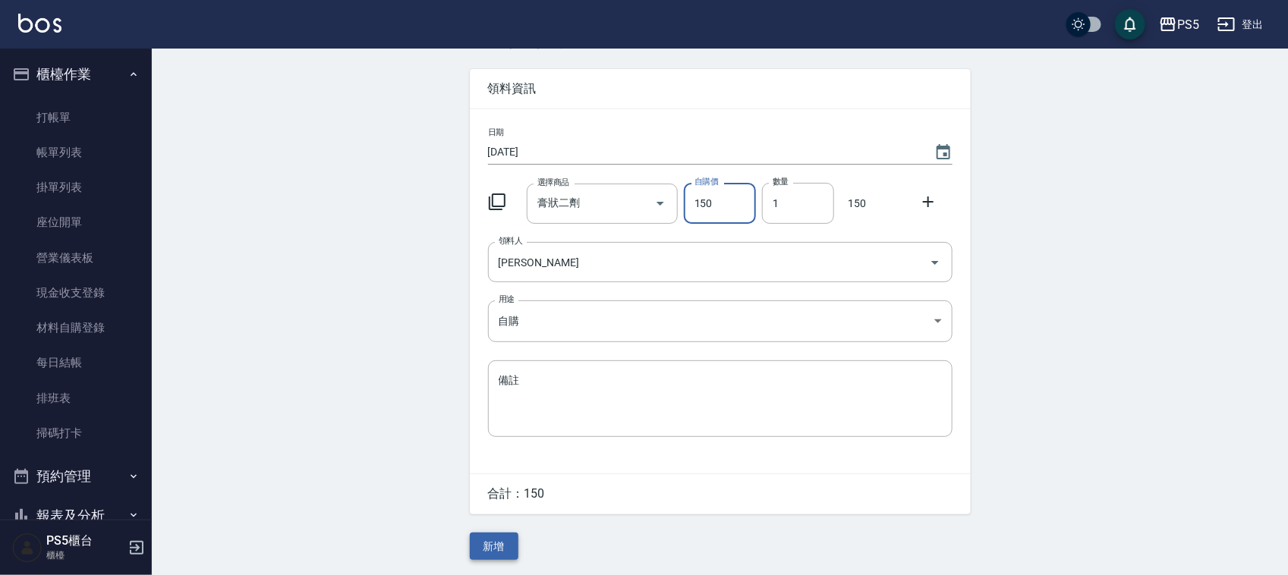
click at [501, 536] on button "新增" at bounding box center [494, 547] width 49 height 28
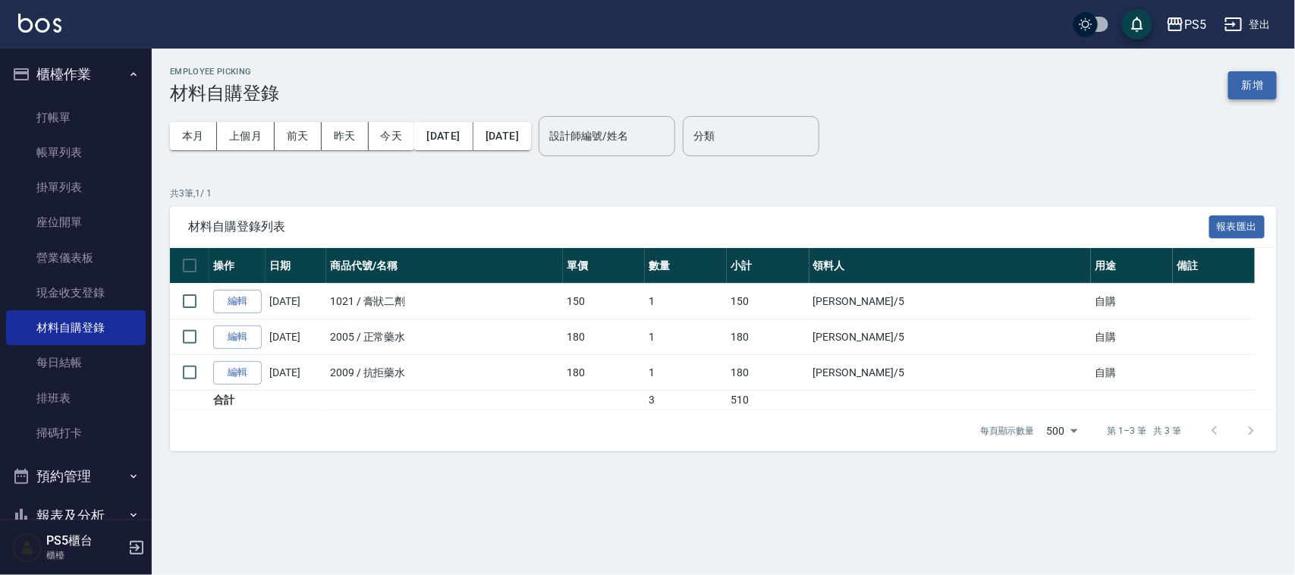
click at [1257, 76] on button "新增" at bounding box center [1253, 85] width 49 height 28
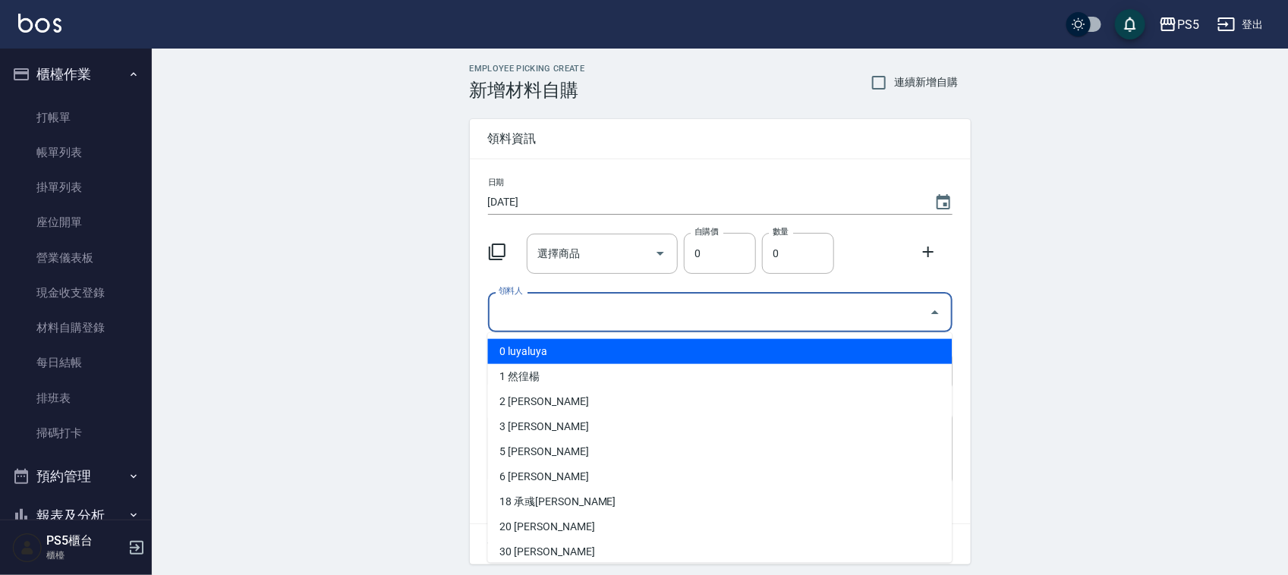
click at [518, 316] on input "領料人" at bounding box center [709, 312] width 428 height 27
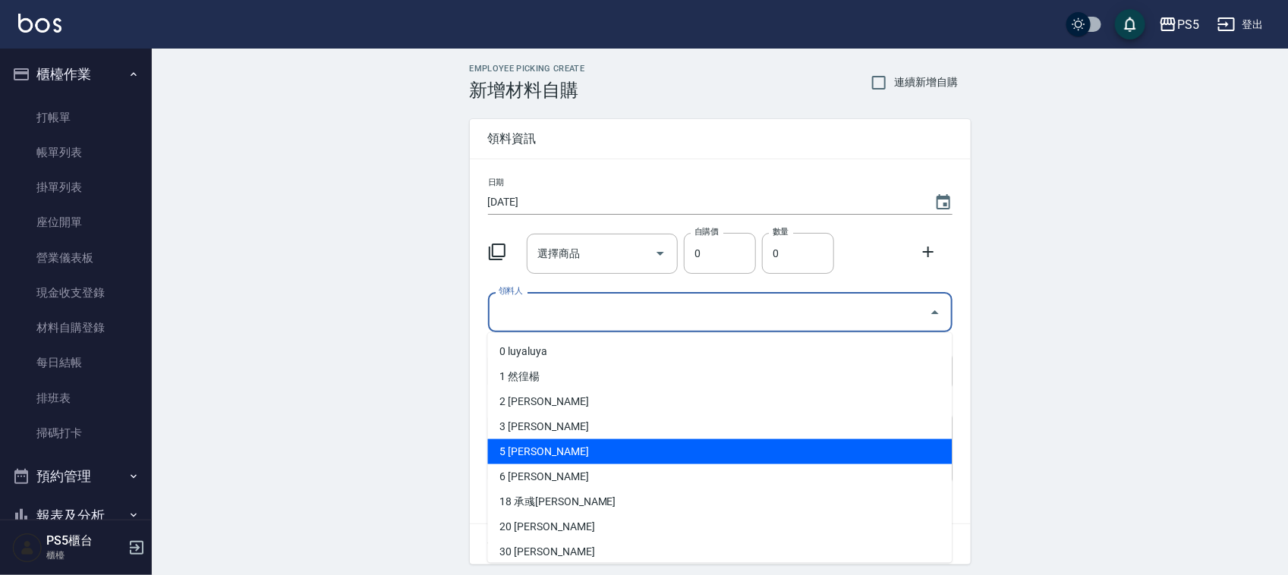
click at [499, 455] on li "5 [PERSON_NAME]" at bounding box center [720, 451] width 464 height 25
type input "林杏霞"
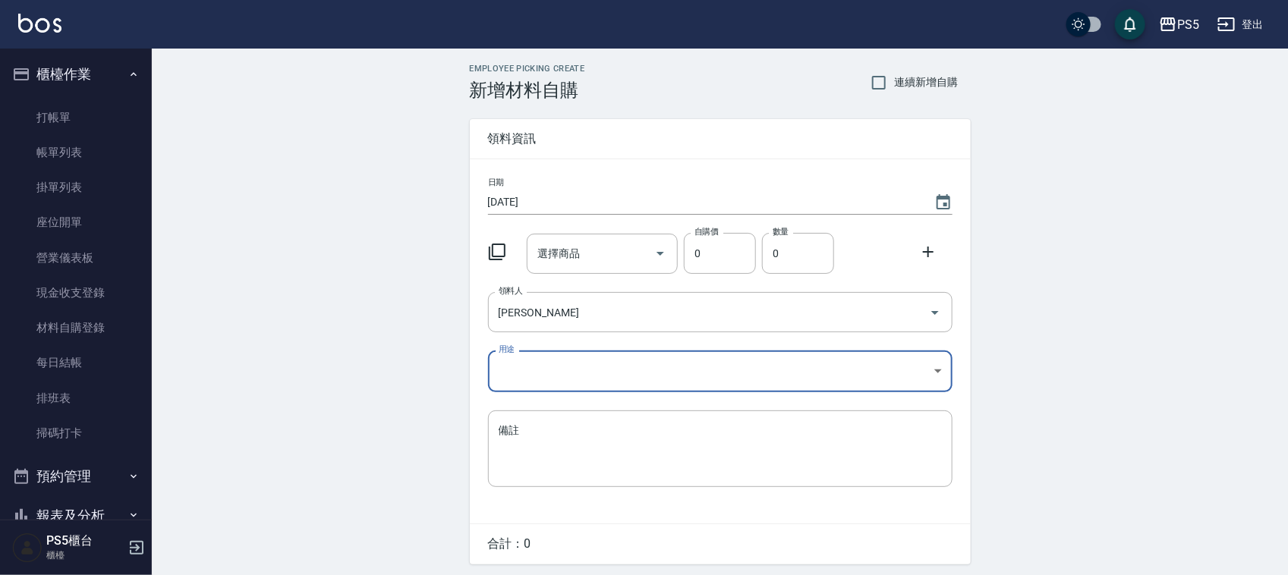
click at [528, 362] on body "PS5 登出 櫃檯作業 打帳單 帳單列表 掛單列表 座位開單 營業儀表板 現金收支登錄 材料自購登錄 每日結帳 排班表 掃碼打卡 預約管理 預約管理 單日預約…" at bounding box center [644, 312] width 1288 height 625
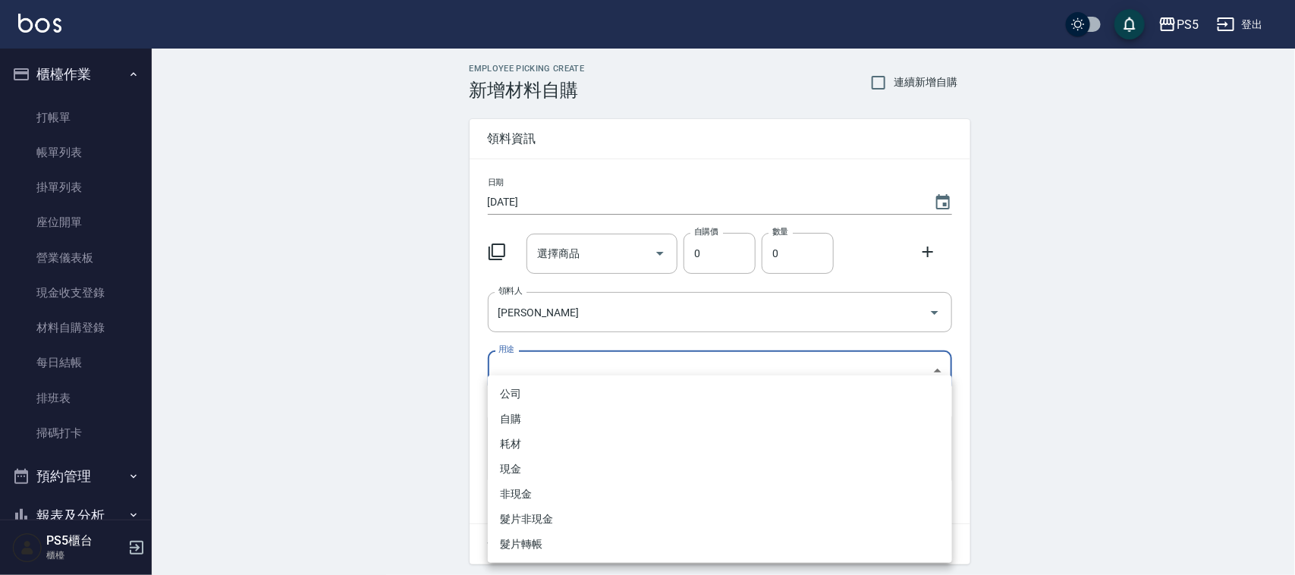
click at [518, 416] on li "自購" at bounding box center [720, 419] width 464 height 25
type input "自購"
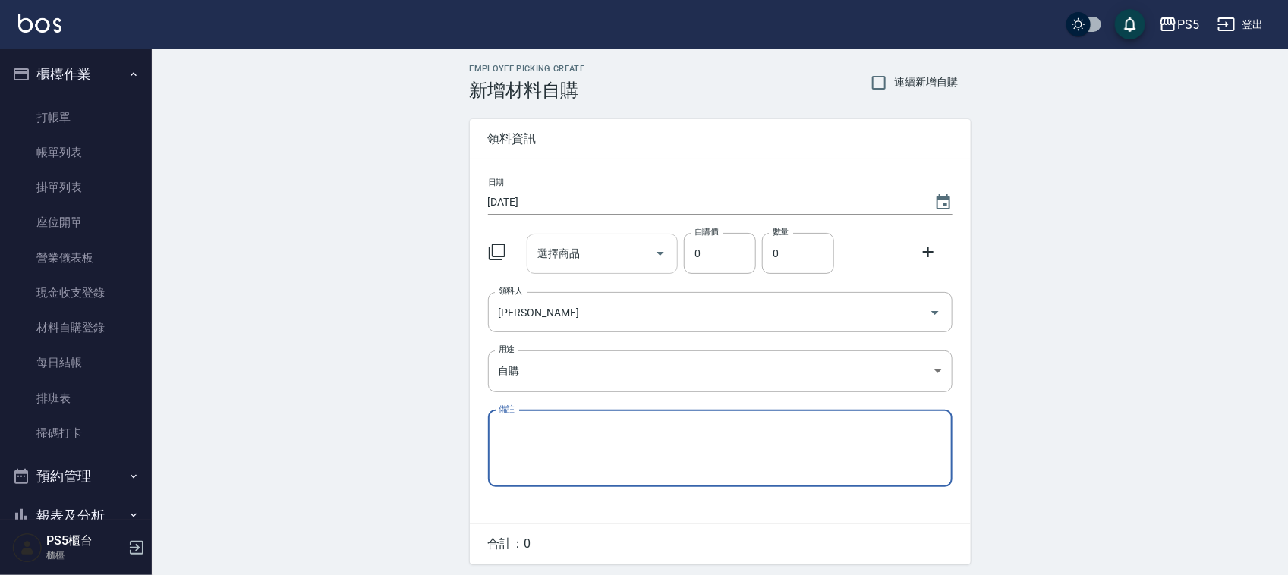
click at [603, 237] on div "選擇商品" at bounding box center [602, 254] width 151 height 40
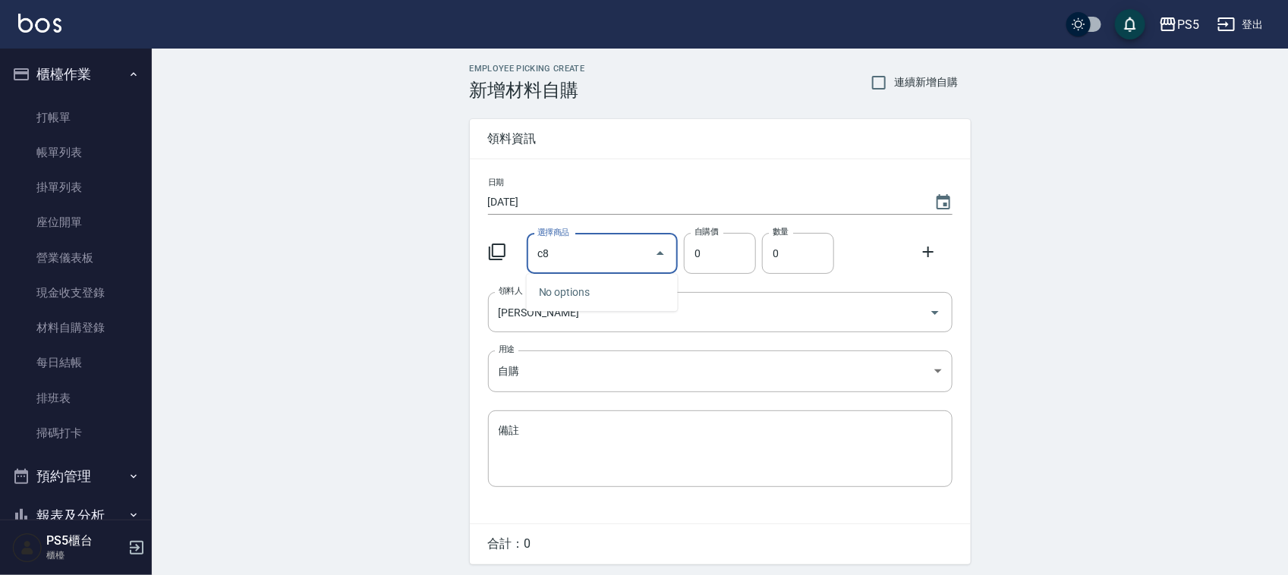
type input "c"
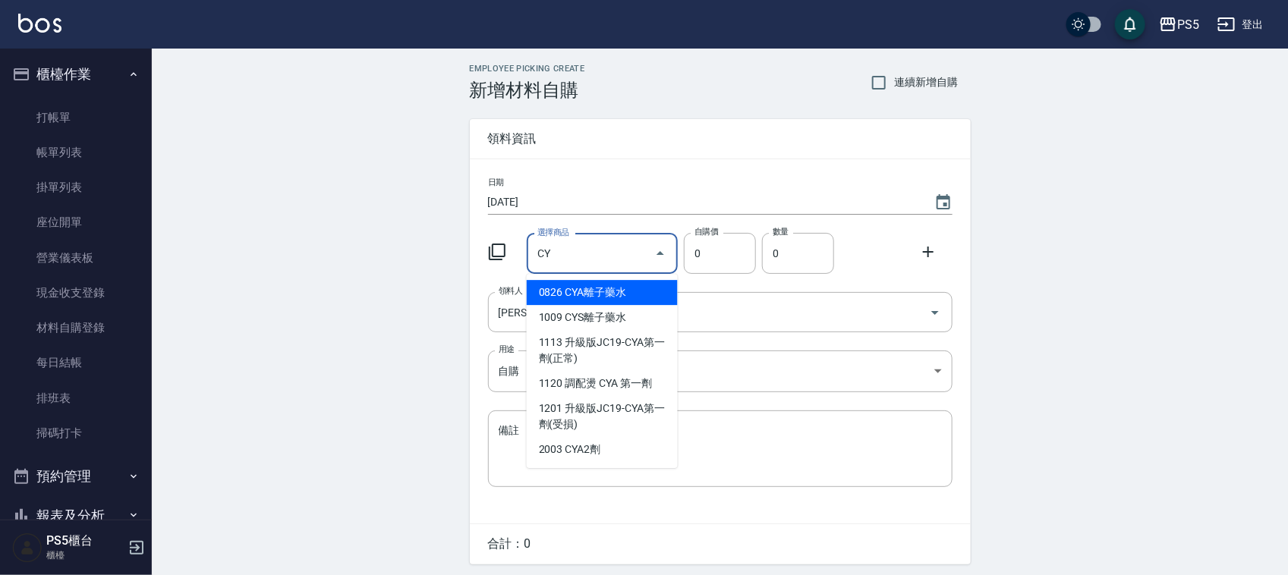
click at [598, 294] on li "0826 CYA離子藥水" at bounding box center [602, 292] width 151 height 25
type input "CYA離子藥水"
type input "220"
type input "1"
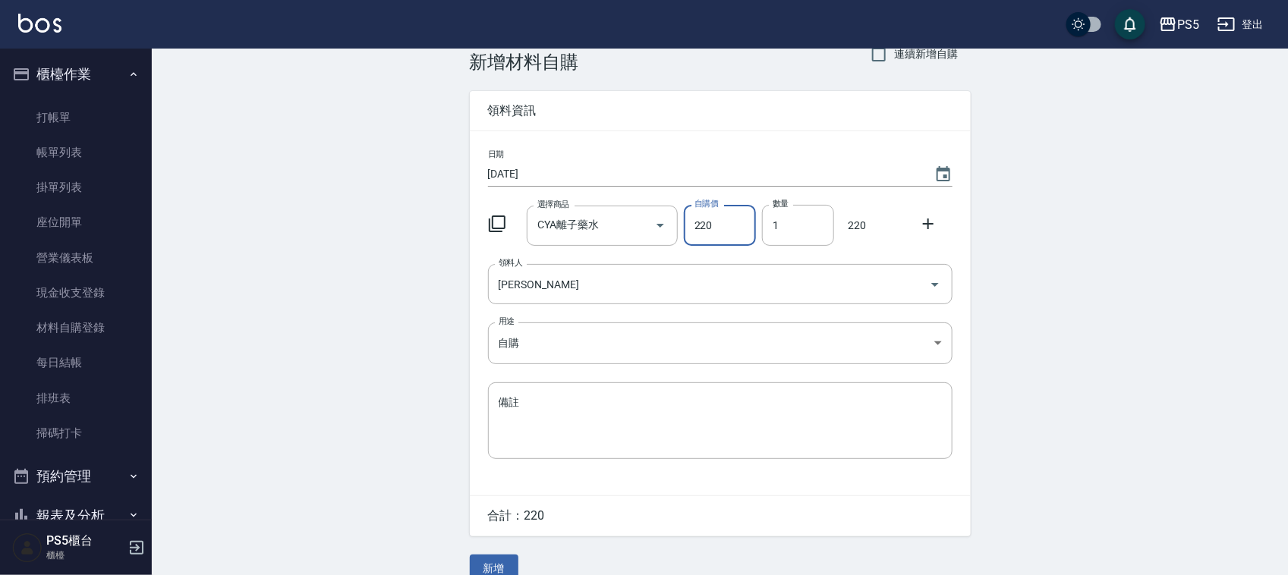
scroll to position [52, 0]
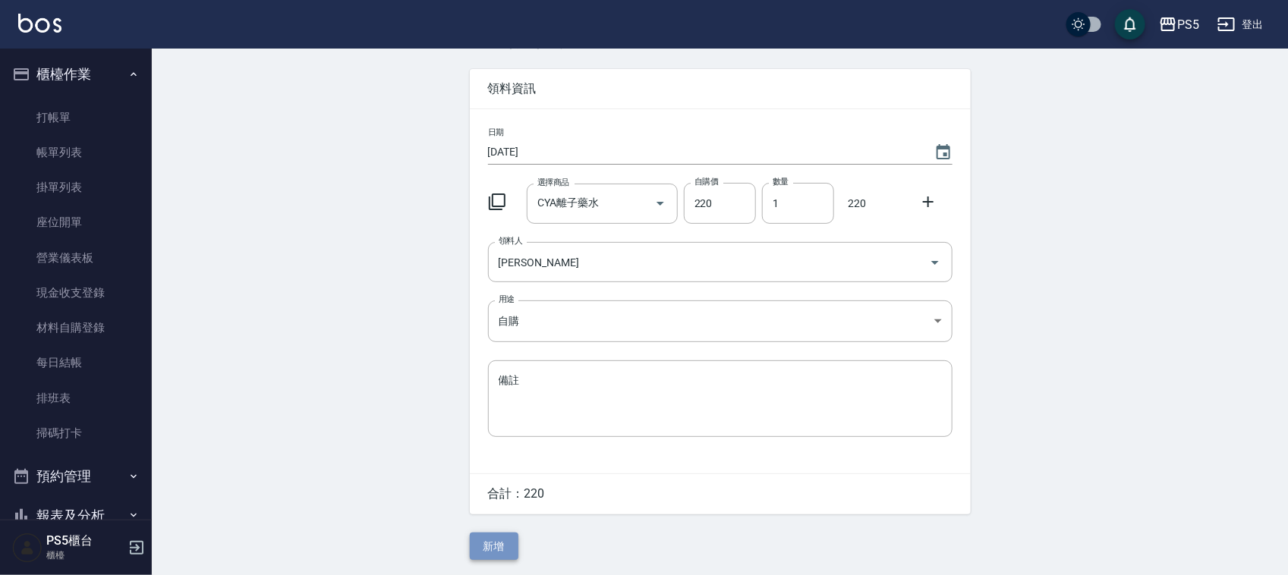
click at [501, 540] on button "新增" at bounding box center [494, 547] width 49 height 28
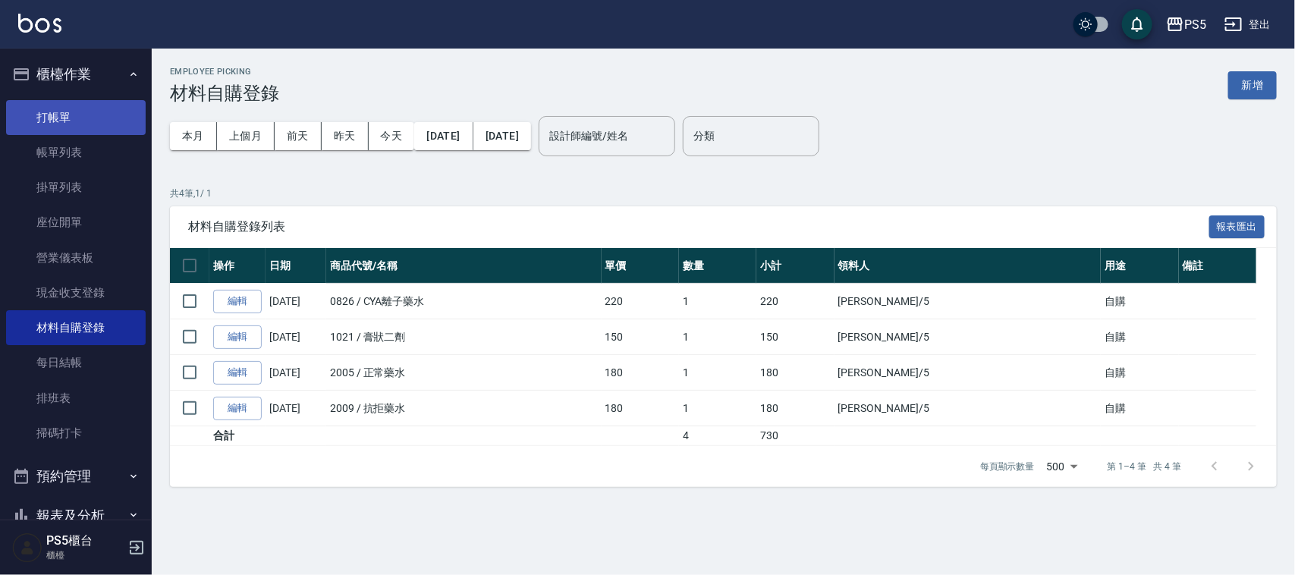
click at [48, 121] on link "打帳單" at bounding box center [76, 117] width 140 height 35
